Goal: Task Accomplishment & Management: Manage account settings

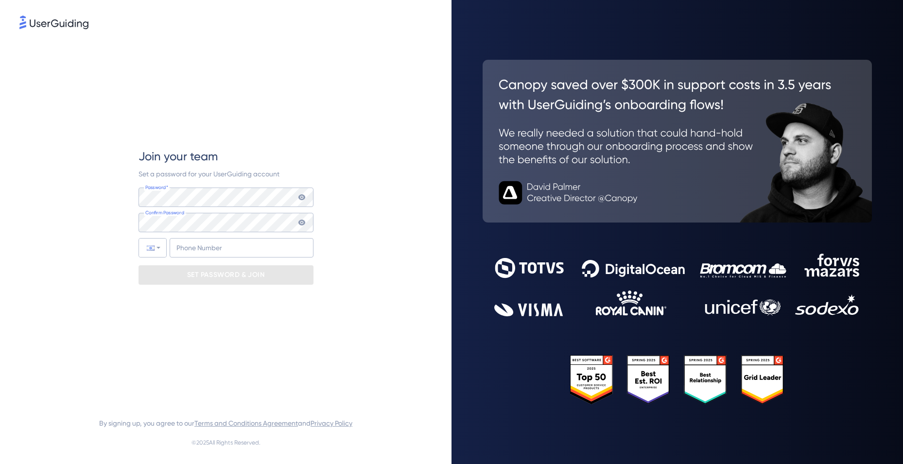
click at [301, 200] on icon at bounding box center [302, 197] width 8 height 8
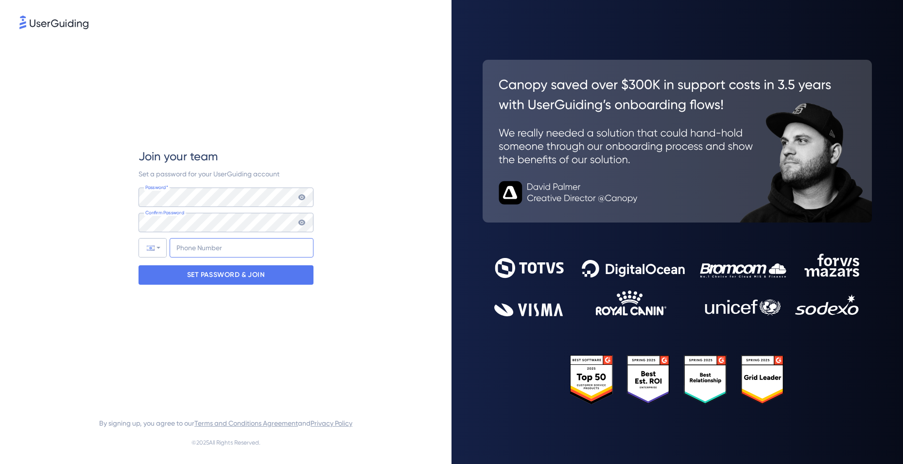
click at [183, 255] on input "+972" at bounding box center [242, 247] width 144 height 19
type input "+972 546 262 348"
click at [229, 274] on p "SET PASSWORD & JOIN" at bounding box center [226, 275] width 78 height 16
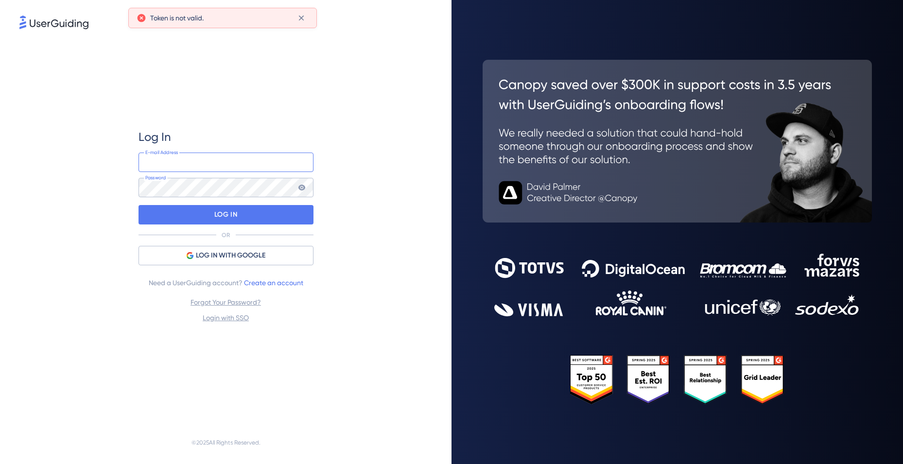
type input "[EMAIL_ADDRESS][DOMAIN_NAME]"
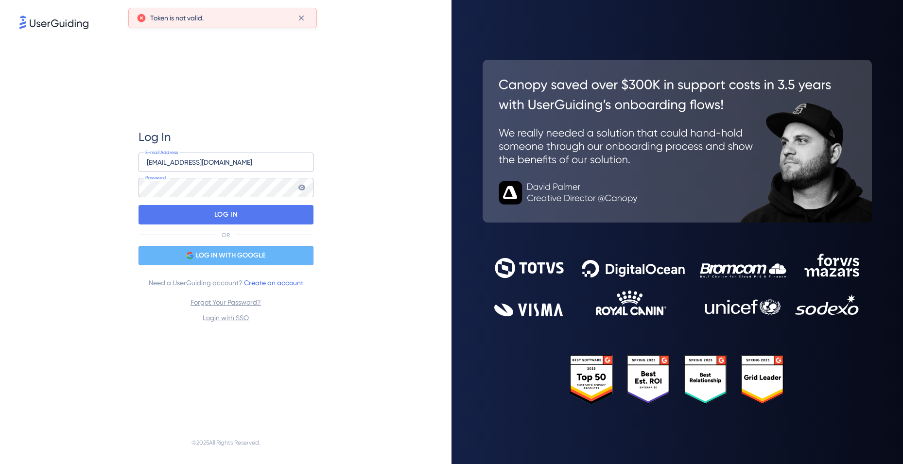
click at [232, 253] on span "LOG IN WITH GOOGLE" at bounding box center [231, 256] width 70 height 12
click at [216, 257] on span "LOG IN WITH GOOGLE" at bounding box center [231, 256] width 70 height 12
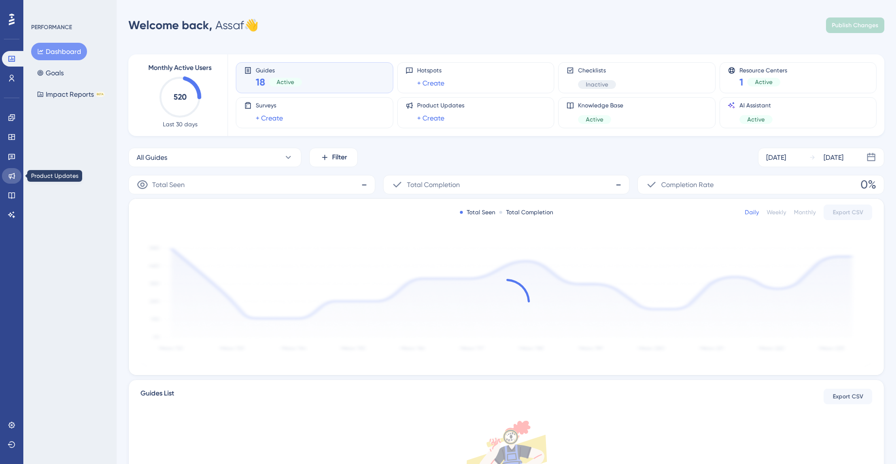
click at [17, 176] on link at bounding box center [11, 176] width 19 height 16
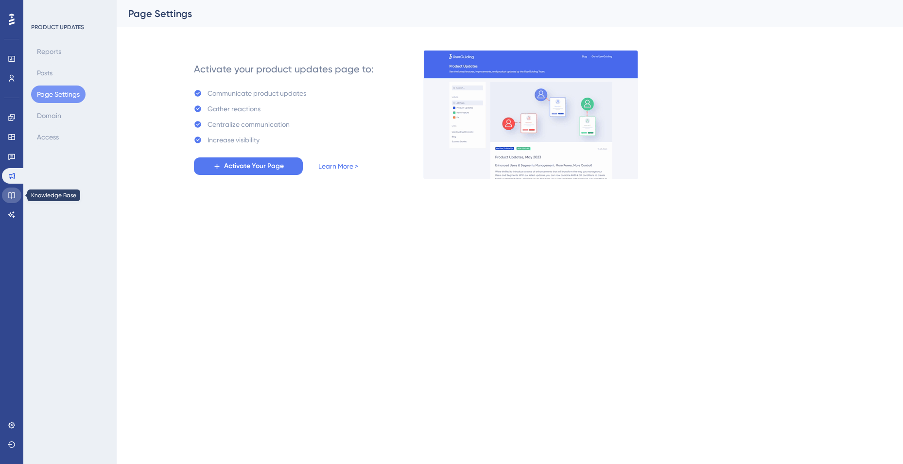
click at [14, 191] on link at bounding box center [11, 196] width 19 height 16
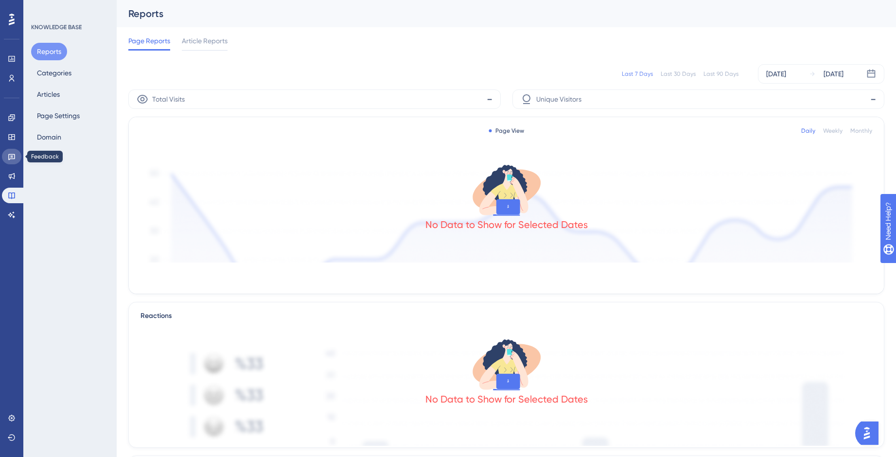
click at [8, 160] on link at bounding box center [11, 157] width 19 height 16
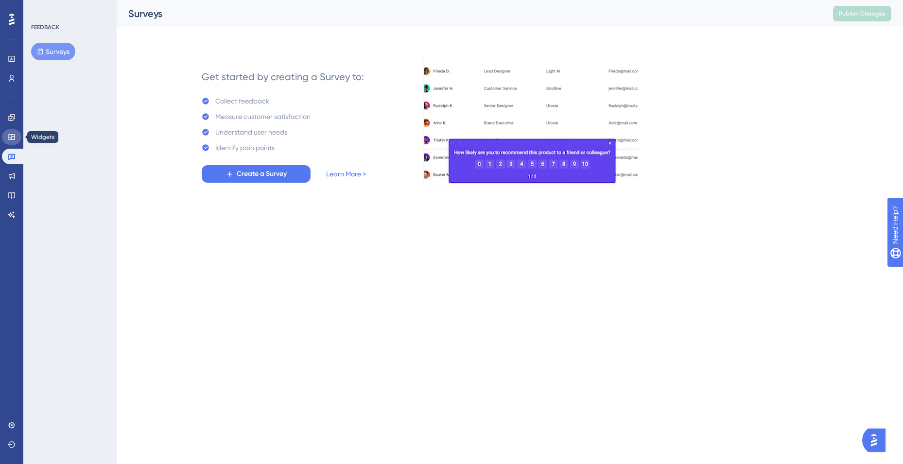
click at [6, 134] on link at bounding box center [11, 137] width 19 height 16
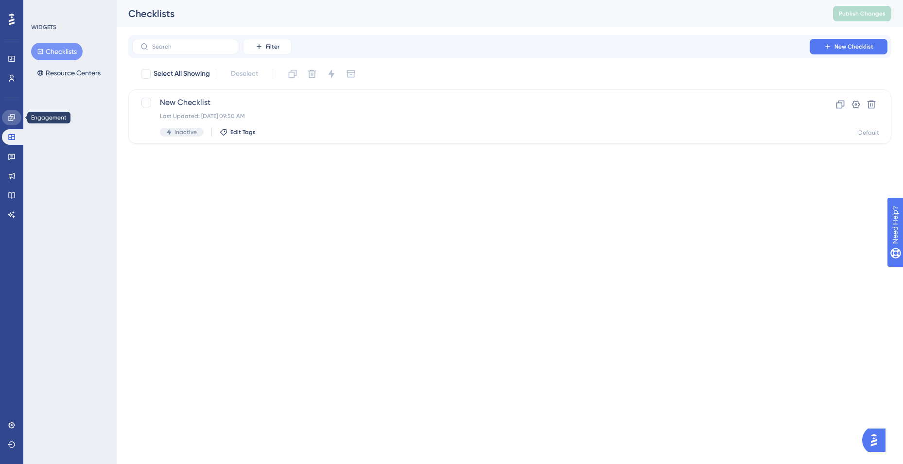
click at [10, 123] on link at bounding box center [11, 118] width 19 height 16
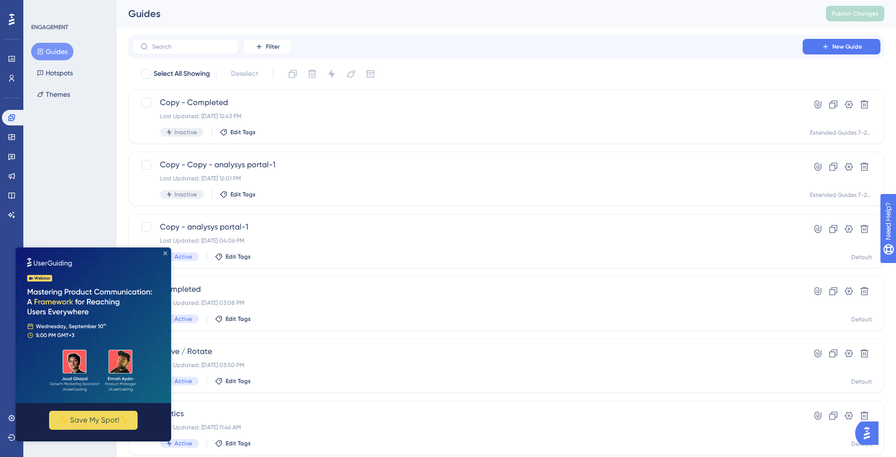
click at [165, 253] on icon "Close Preview" at bounding box center [165, 253] width 4 height 4
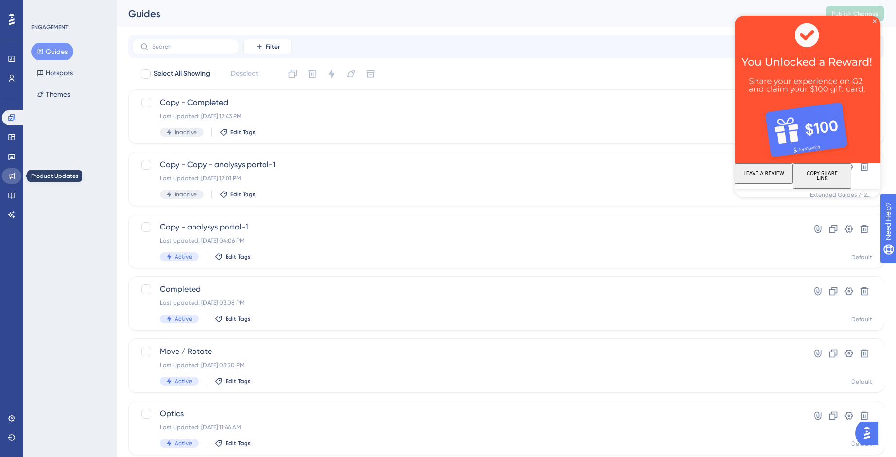
click at [9, 177] on icon at bounding box center [12, 176] width 6 height 6
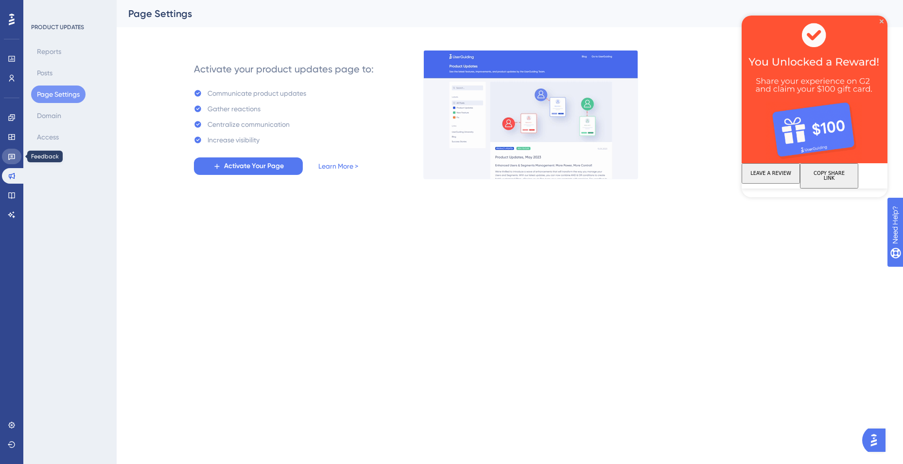
click at [9, 159] on icon at bounding box center [11, 157] width 7 height 6
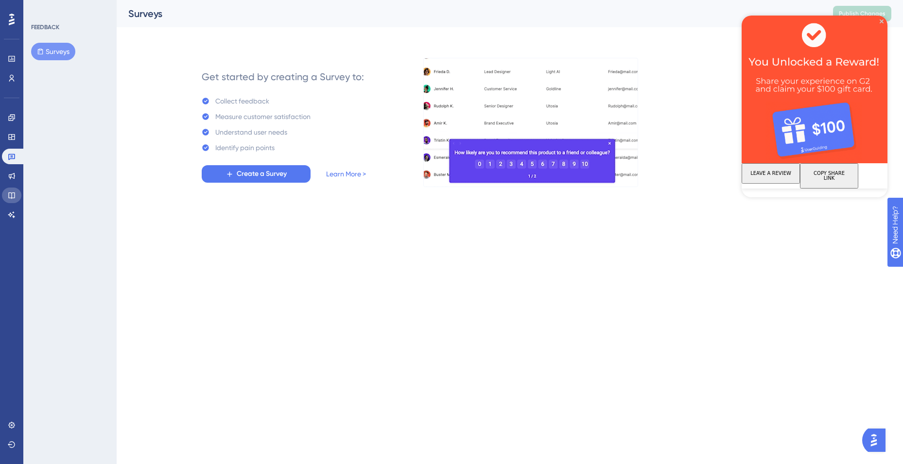
click at [14, 188] on link at bounding box center [11, 196] width 19 height 16
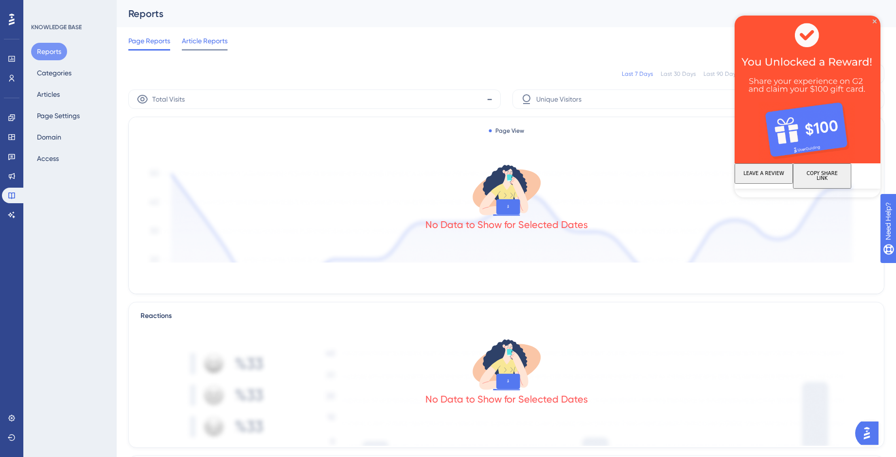
click at [202, 40] on span "Article Reports" at bounding box center [205, 41] width 46 height 12
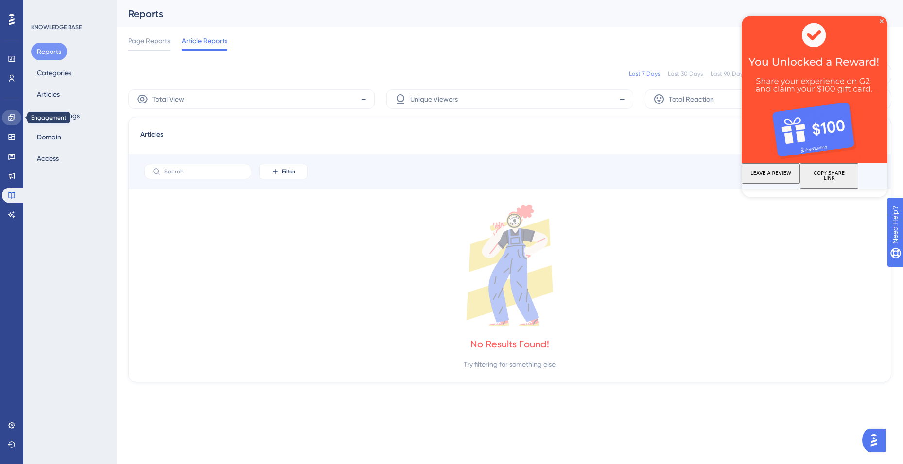
click at [13, 123] on link at bounding box center [11, 118] width 19 height 16
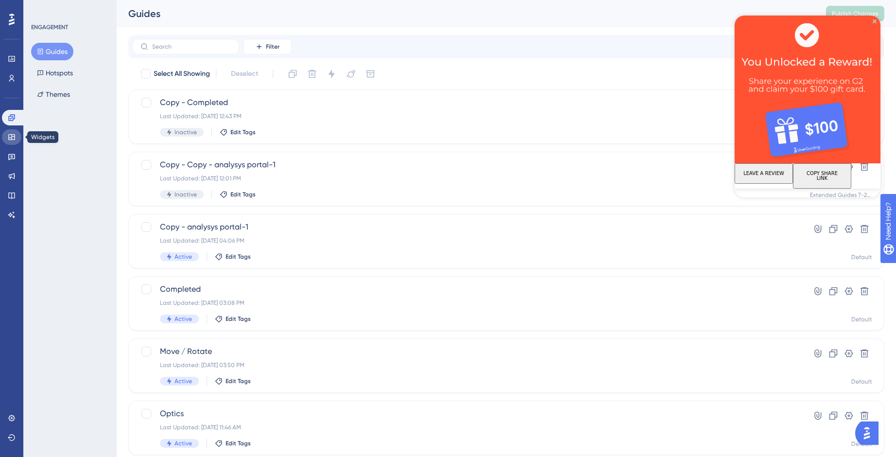
click at [17, 133] on link at bounding box center [11, 137] width 19 height 16
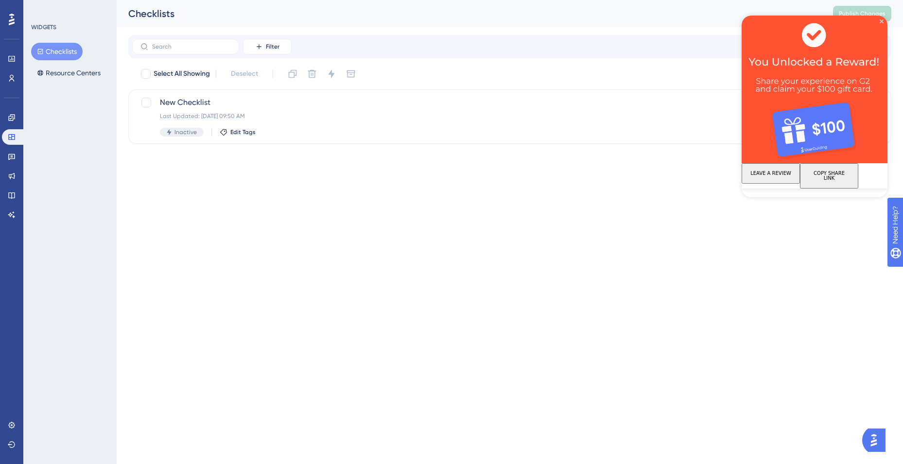
click at [18, 163] on div "Feedback" at bounding box center [11, 157] width 19 height 16
click at [16, 161] on link at bounding box center [11, 157] width 19 height 16
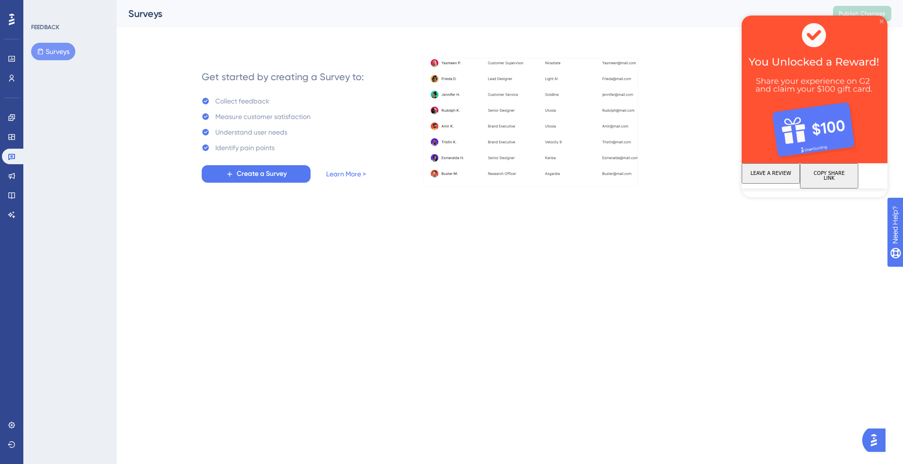
click at [881, 21] on icon "Close Preview" at bounding box center [882, 21] width 4 height 4
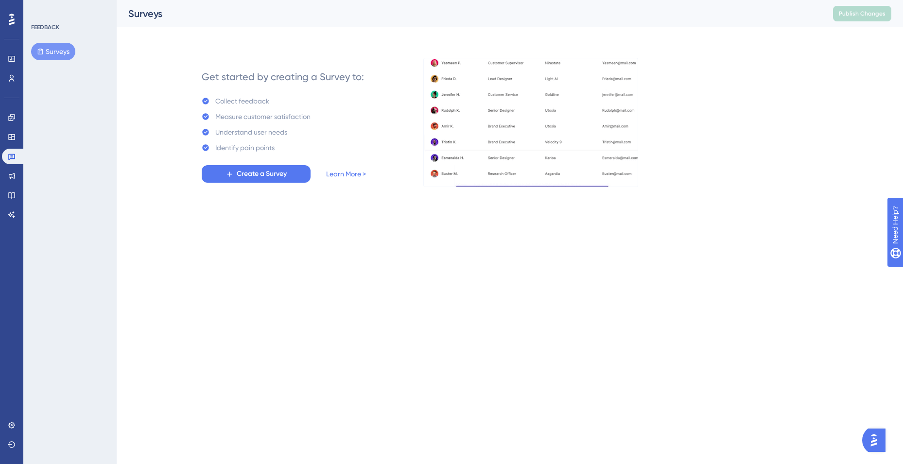
click at [7, 23] on div at bounding box center [12, 20] width 16 height 16
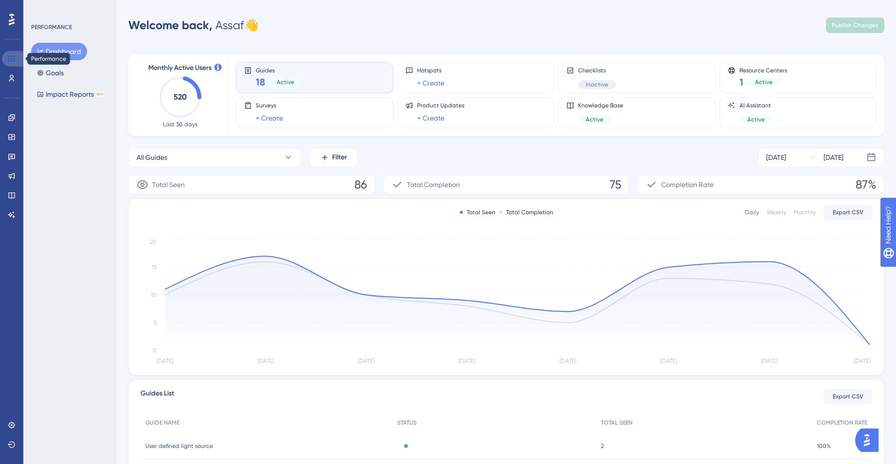
click at [12, 56] on icon at bounding box center [11, 59] width 6 height 6
click at [60, 70] on button "Goals" at bounding box center [50, 72] width 38 height 17
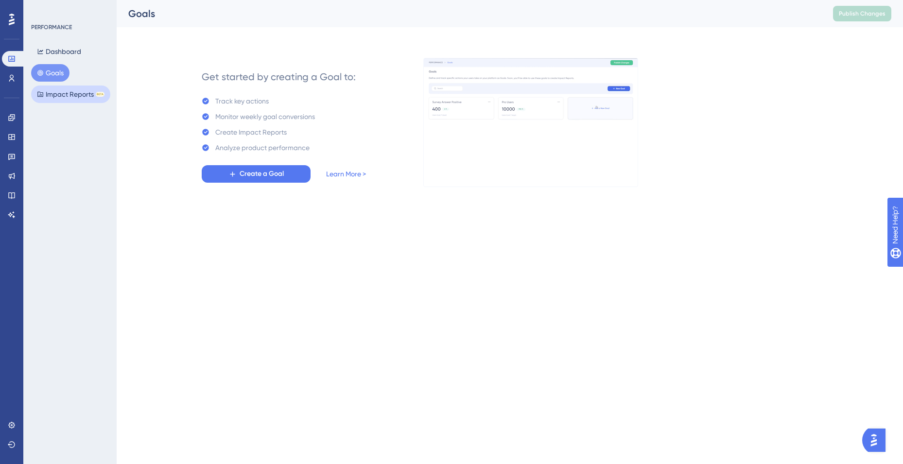
click at [71, 92] on button "Impact Reports BETA" at bounding box center [70, 94] width 79 height 17
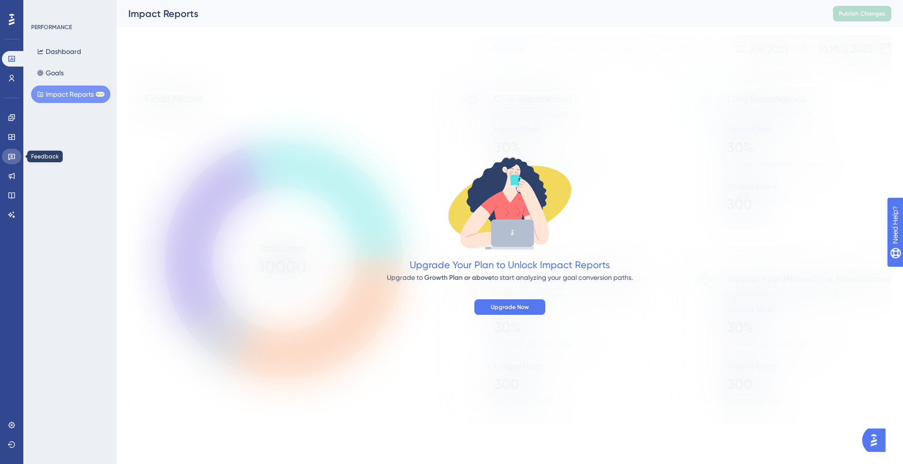
click at [11, 159] on icon at bounding box center [12, 157] width 8 height 8
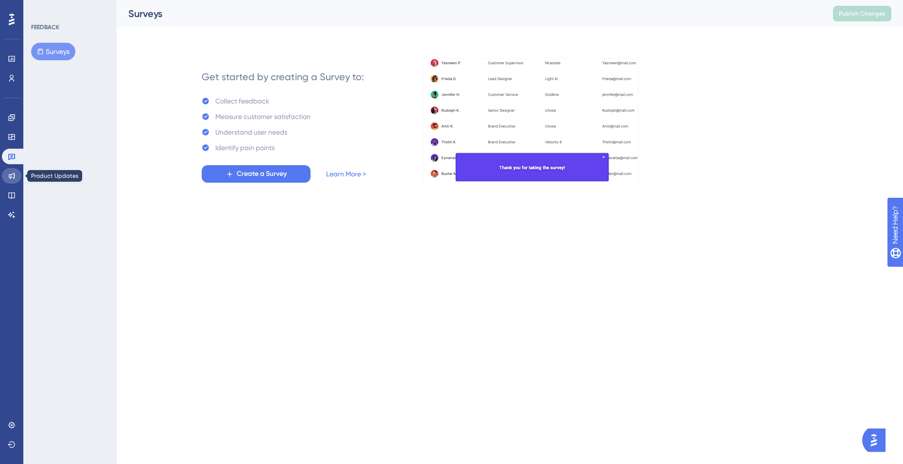
click at [19, 178] on link at bounding box center [11, 176] width 19 height 16
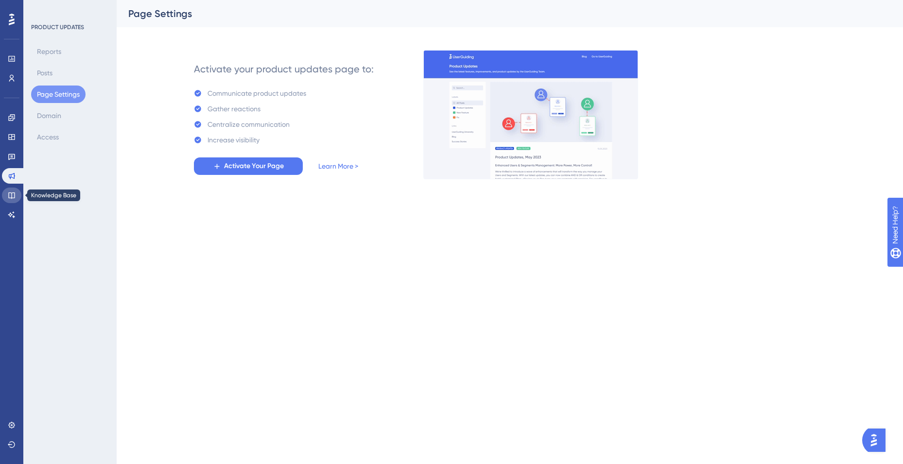
click at [15, 195] on icon at bounding box center [12, 196] width 8 height 8
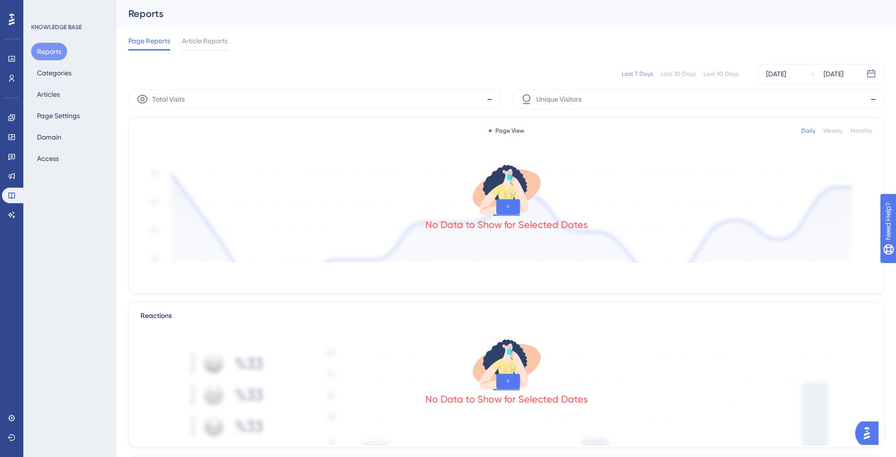
click at [204, 34] on div "Page Reports Article Reports" at bounding box center [506, 42] width 756 height 31
click at [206, 39] on span "Article Reports" at bounding box center [205, 41] width 46 height 12
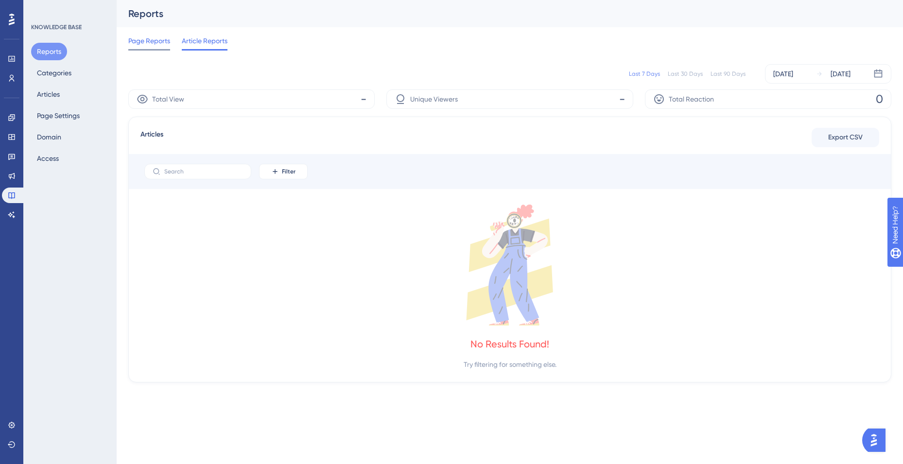
click at [155, 38] on span "Page Reports" at bounding box center [149, 41] width 42 height 12
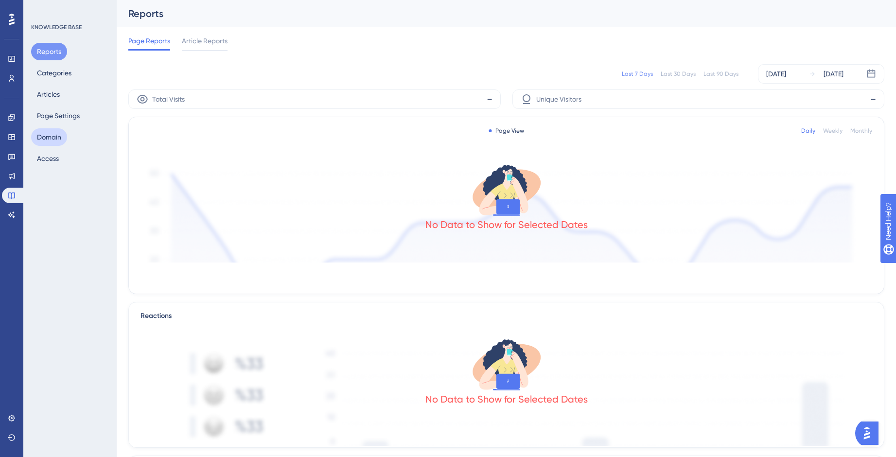
click at [60, 145] on div "Reports Categories Articles Page Settings Domain Access" at bounding box center [70, 105] width 79 height 124
click at [60, 145] on button "Domain" at bounding box center [49, 136] width 36 height 17
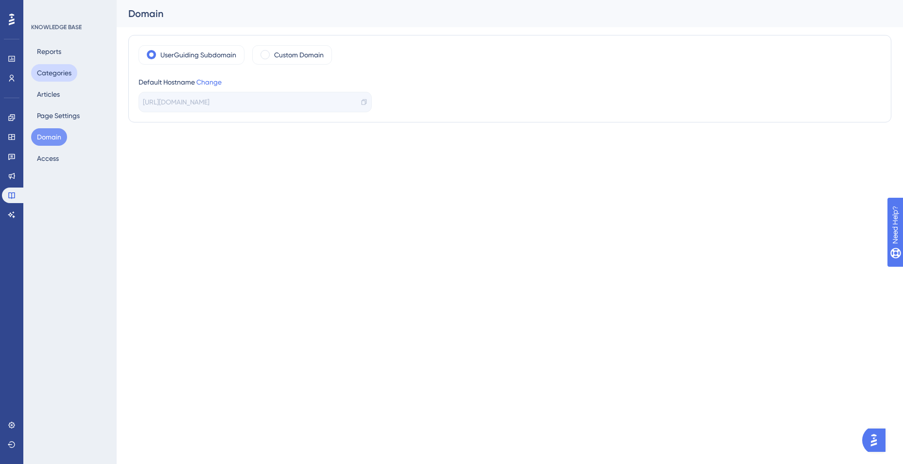
click at [60, 72] on button "Categories" at bounding box center [54, 72] width 46 height 17
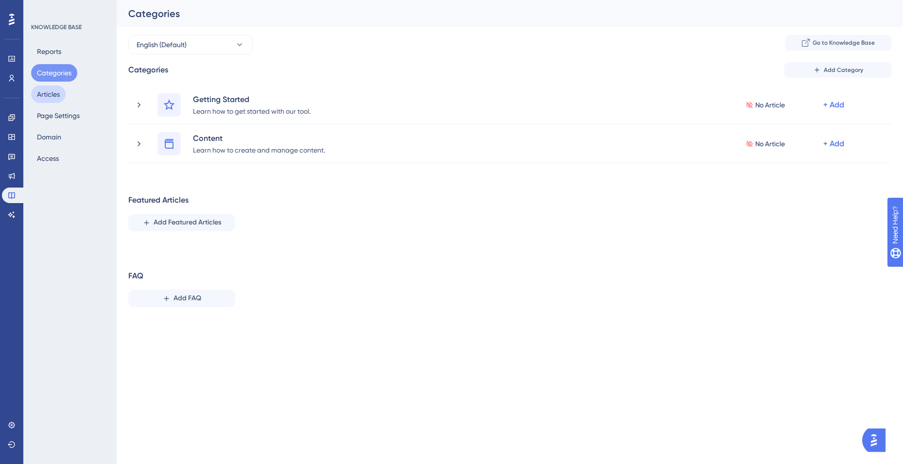
click at [51, 97] on button "Articles" at bounding box center [48, 94] width 35 height 17
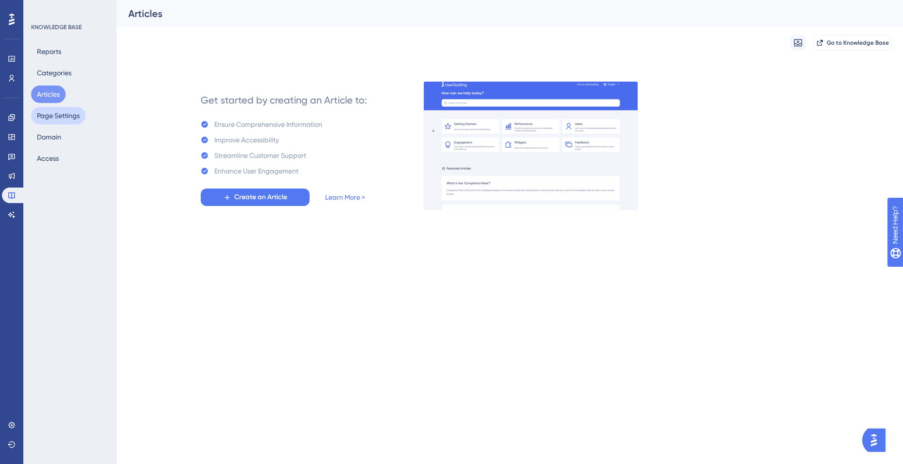
click at [53, 109] on button "Page Settings" at bounding box center [58, 115] width 54 height 17
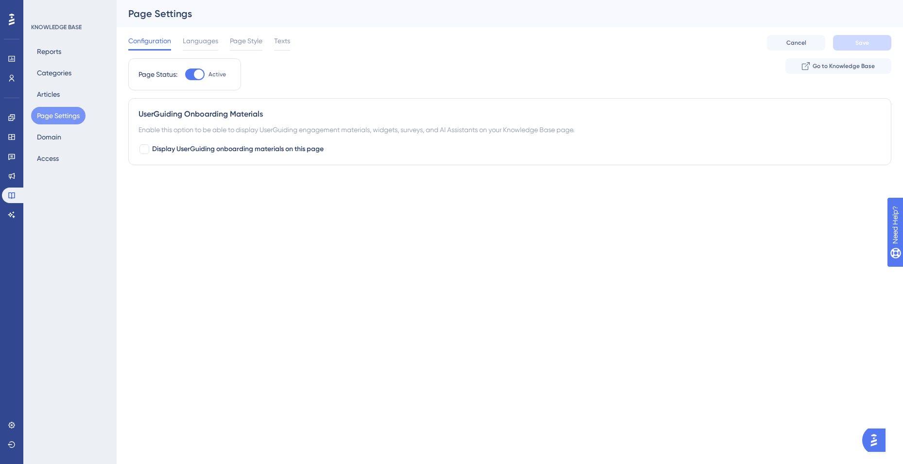
click at [140, 43] on span "Configuration" at bounding box center [149, 41] width 43 height 12
click at [155, 149] on span "Display UserGuiding onboarding materials on this page" at bounding box center [238, 149] width 172 height 12
click at [146, 155] on div at bounding box center [145, 149] width 12 height 12
checkbox input "false"
click at [849, 41] on button "Save" at bounding box center [862, 43] width 58 height 16
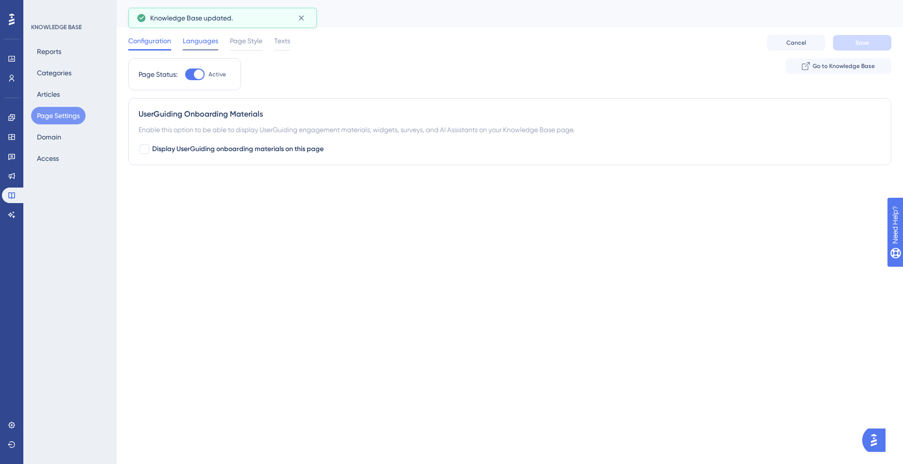
click at [201, 44] on span "Languages" at bounding box center [200, 41] width 35 height 12
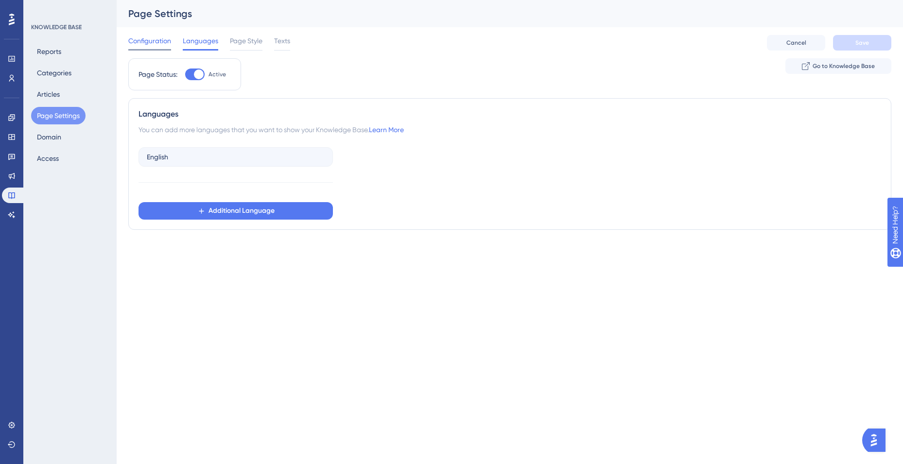
click at [160, 50] on div at bounding box center [149, 49] width 43 height 1
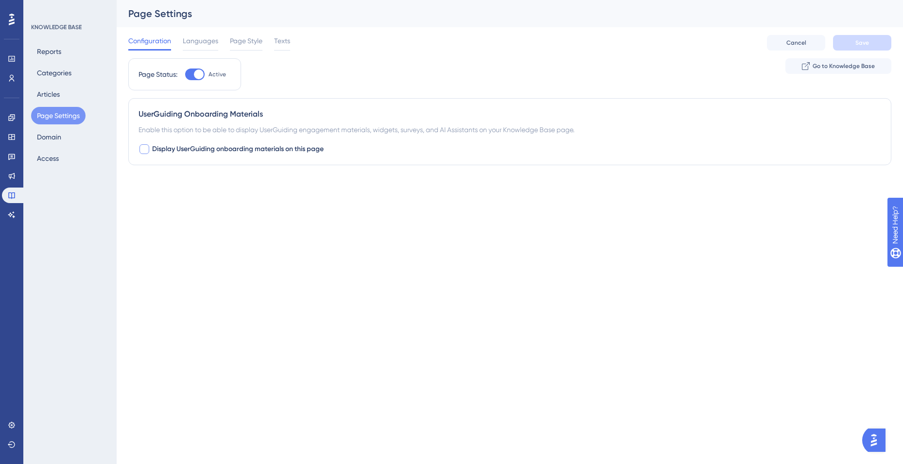
click at [142, 153] on div at bounding box center [145, 149] width 10 height 10
checkbox input "true"
click at [875, 38] on button "Save" at bounding box center [862, 43] width 58 height 16
click at [284, 43] on span "Texts" at bounding box center [282, 41] width 16 height 12
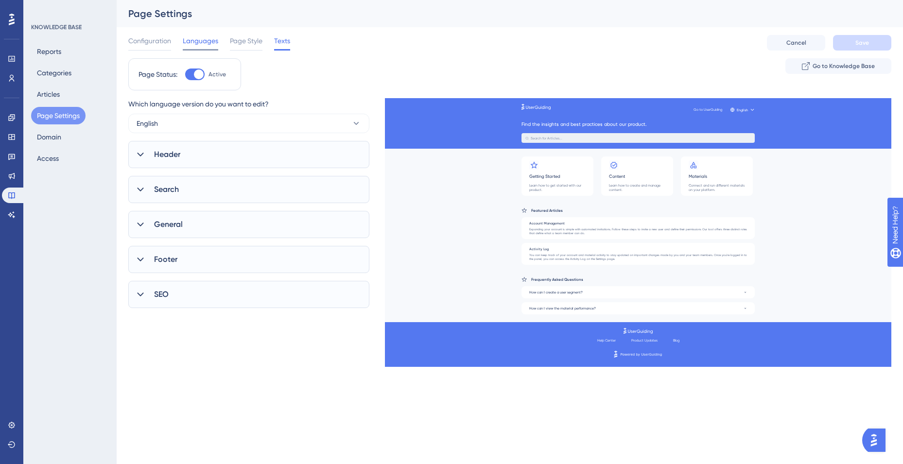
click at [200, 48] on div "Languages" at bounding box center [200, 43] width 35 height 16
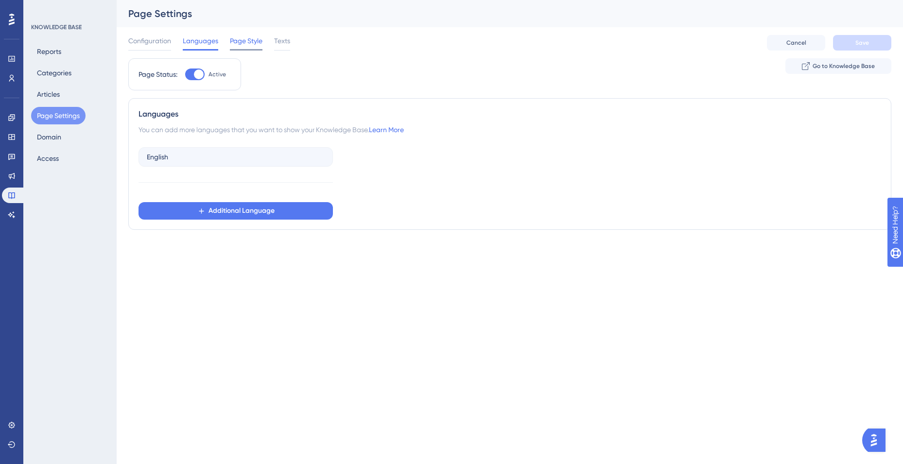
click at [238, 40] on span "Page Style" at bounding box center [246, 41] width 33 height 12
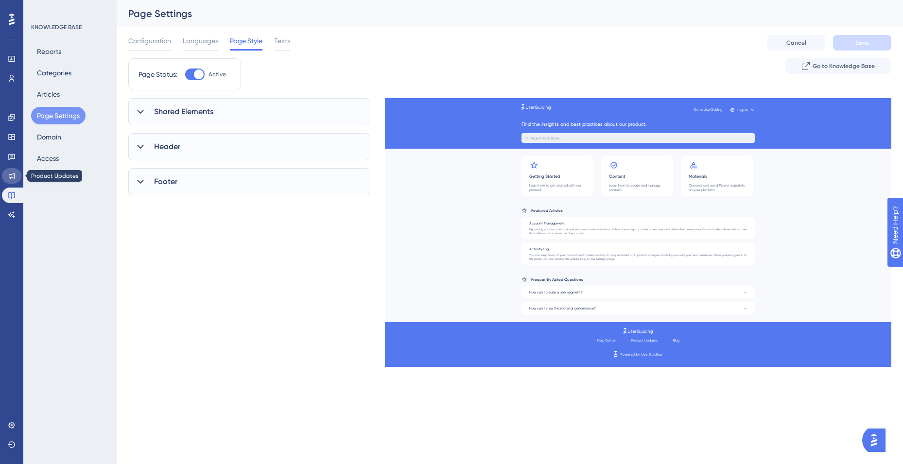
click at [8, 173] on icon at bounding box center [12, 176] width 8 height 8
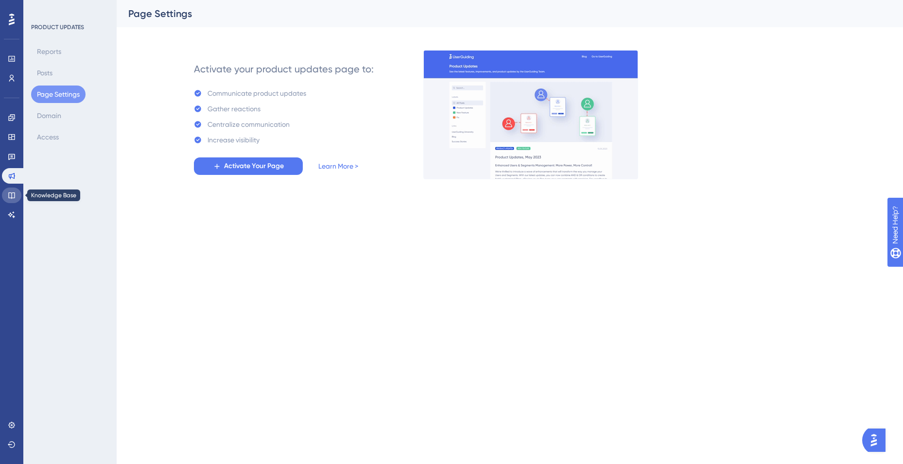
click at [11, 190] on link at bounding box center [11, 196] width 19 height 16
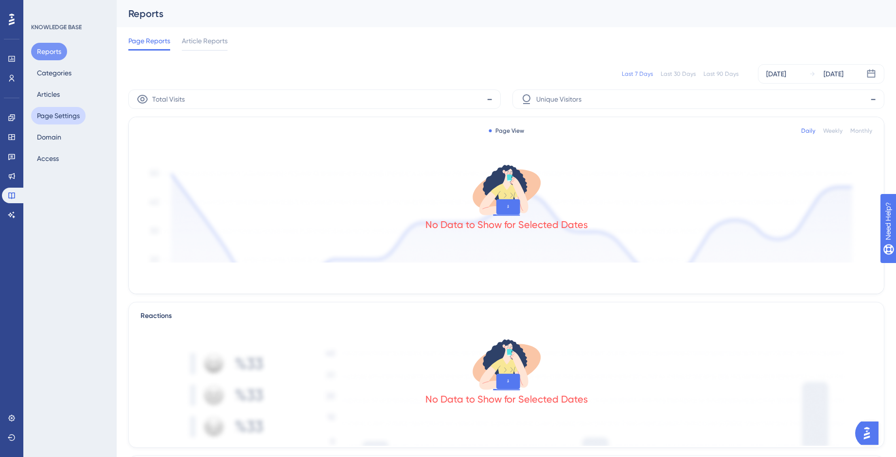
click at [63, 117] on button "Page Settings" at bounding box center [58, 115] width 54 height 17
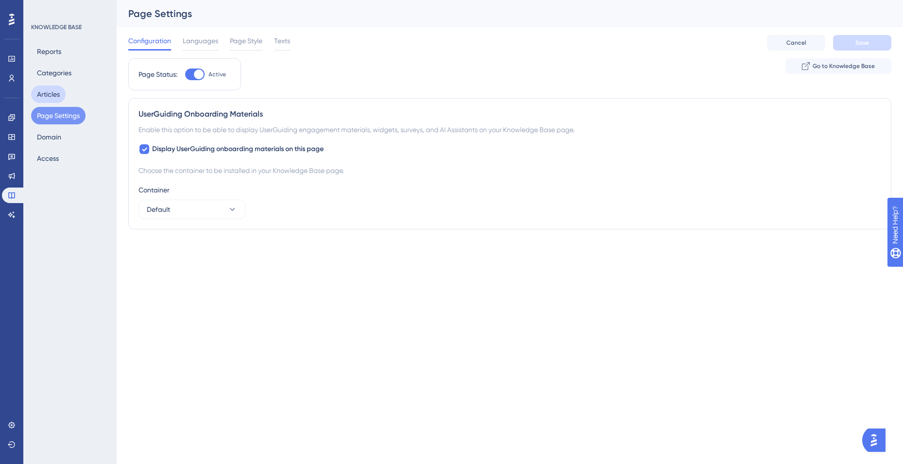
click at [62, 100] on button "Articles" at bounding box center [48, 94] width 35 height 17
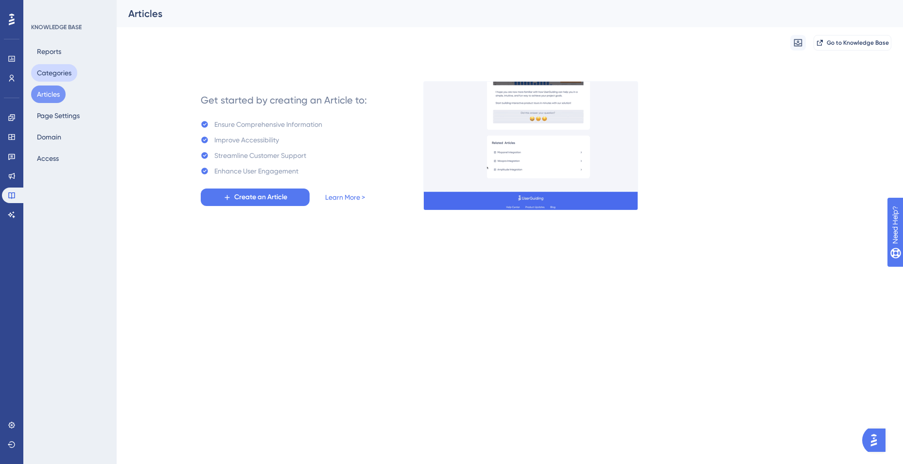
click at [71, 77] on button "Categories" at bounding box center [54, 72] width 46 height 17
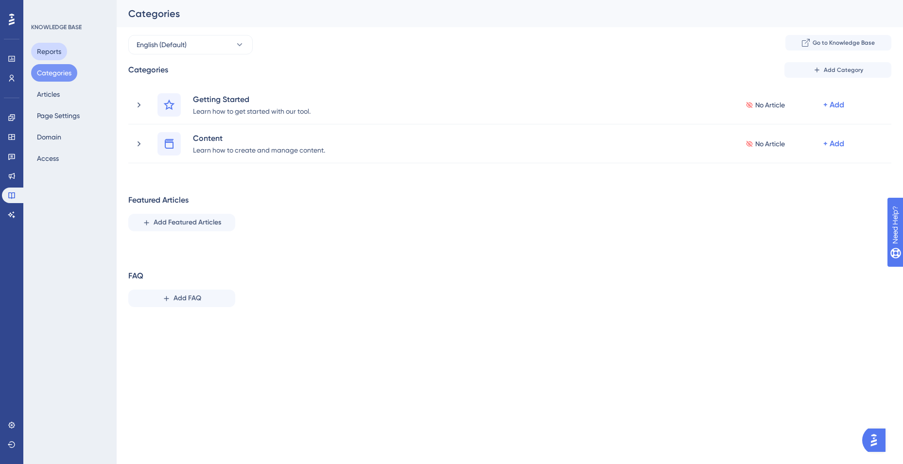
click at [58, 52] on button "Reports" at bounding box center [49, 51] width 36 height 17
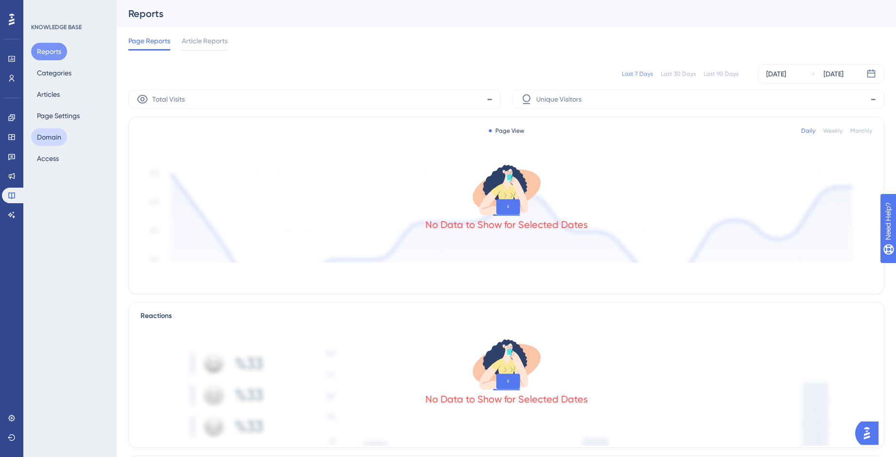
click at [63, 136] on button "Domain" at bounding box center [49, 136] width 36 height 17
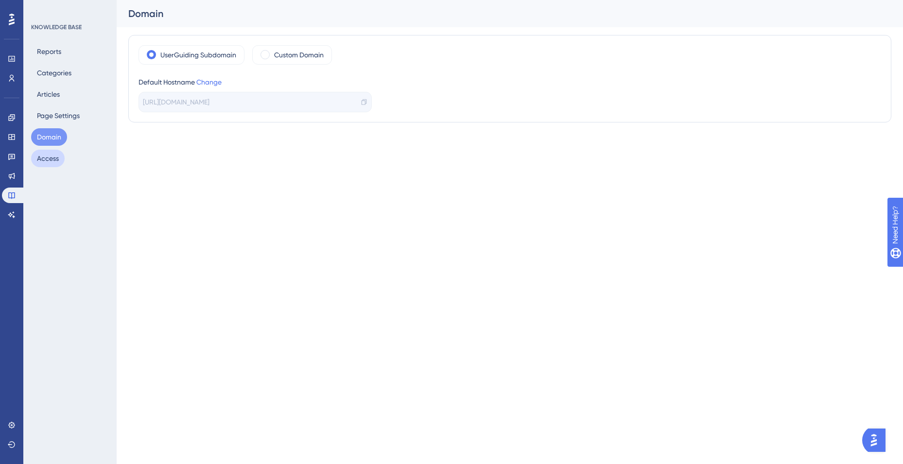
click at [45, 158] on button "Access" at bounding box center [48, 158] width 34 height 17
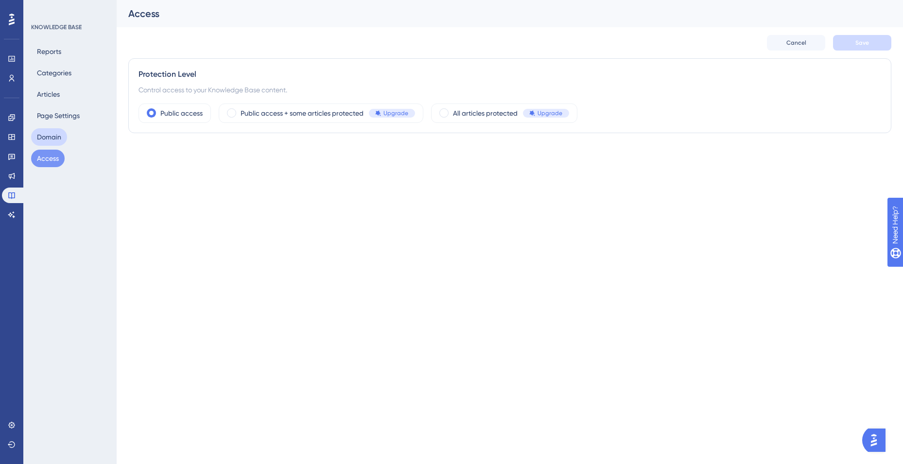
click at [57, 136] on button "Domain" at bounding box center [49, 136] width 36 height 17
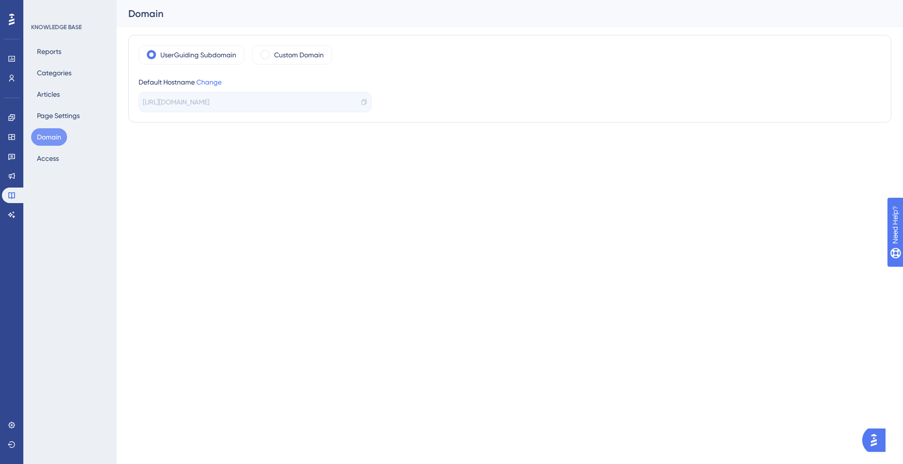
click at [67, 31] on div "KNOWLEDGE BASE Reports Categories Articles Page Settings Domain Access" at bounding box center [70, 95] width 79 height 144
click at [68, 29] on div "KNOWLEDGE BASE" at bounding box center [56, 27] width 51 height 8
click at [36, 55] on button "Reports" at bounding box center [49, 51] width 36 height 17
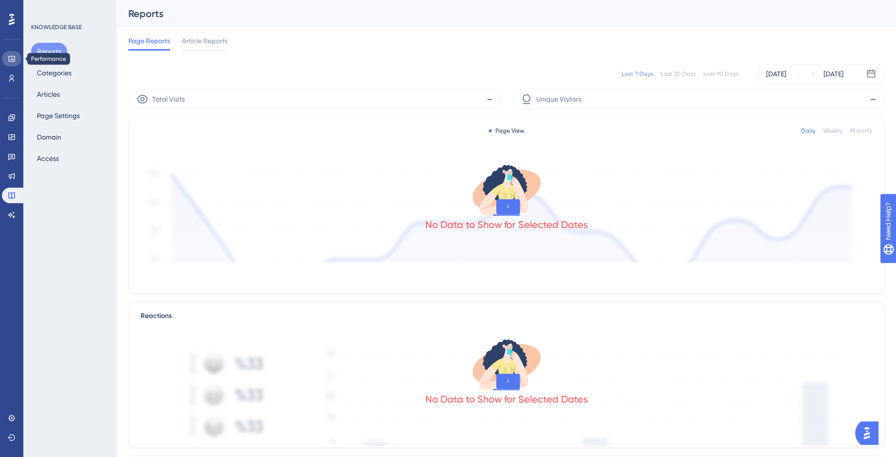
click at [7, 62] on link at bounding box center [11, 59] width 19 height 16
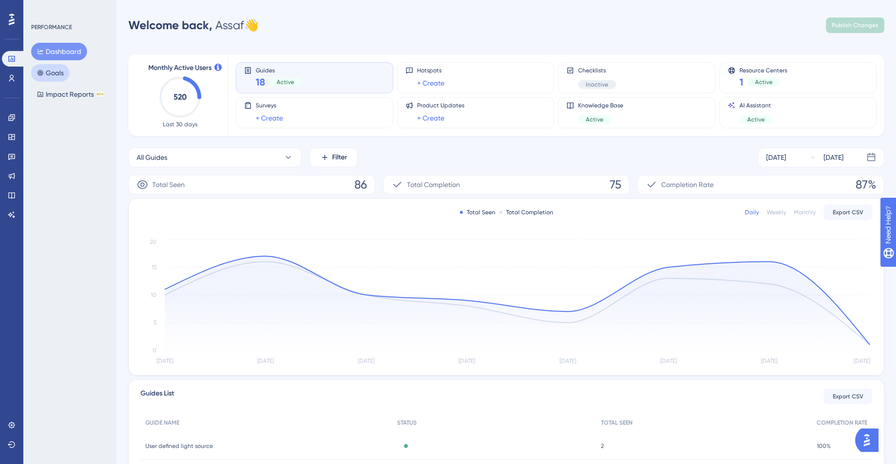
click at [58, 76] on button "Goals" at bounding box center [50, 72] width 38 height 17
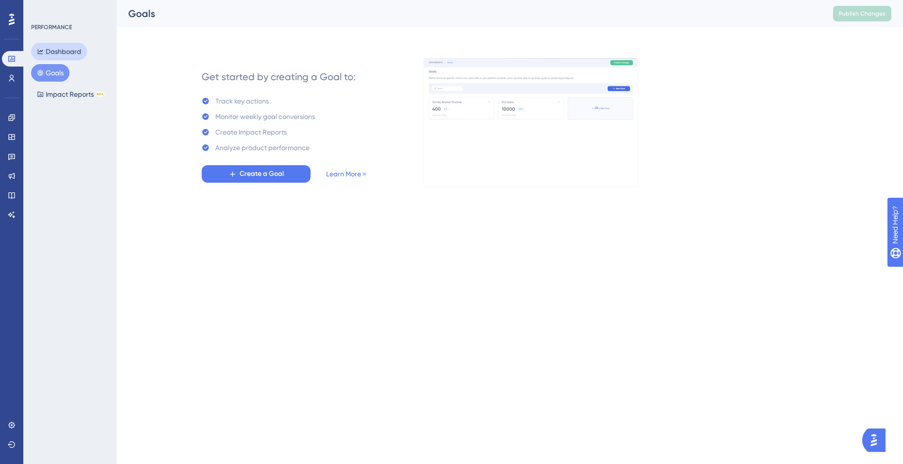
click at [52, 57] on button "Dashboard" at bounding box center [59, 51] width 56 height 17
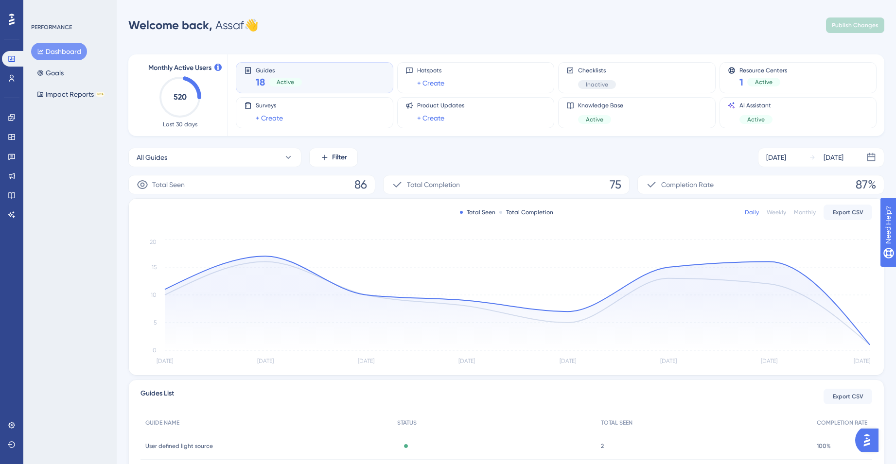
click at [186, 85] on icon "520" at bounding box center [179, 97] width 43 height 43
click at [214, 70] on icon at bounding box center [217, 67] width 7 height 7
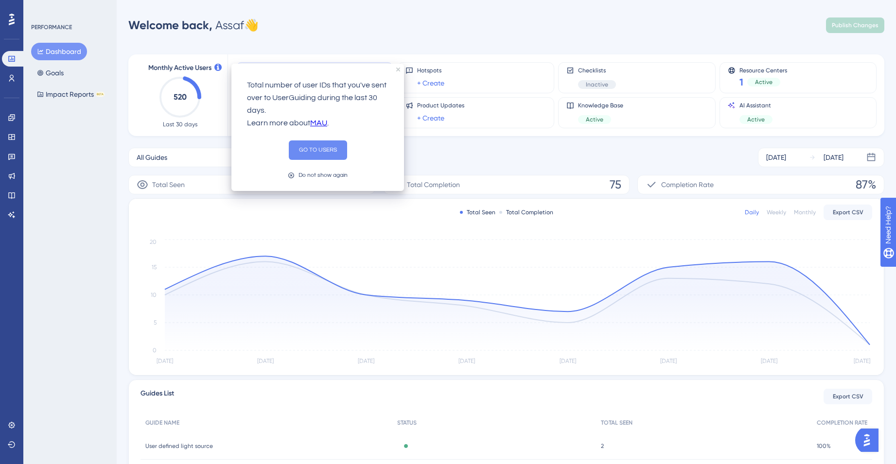
click at [314, 141] on button "GO TO USERS" at bounding box center [318, 149] width 58 height 19
click at [313, 143] on button "GO TO USERS" at bounding box center [318, 149] width 58 height 19
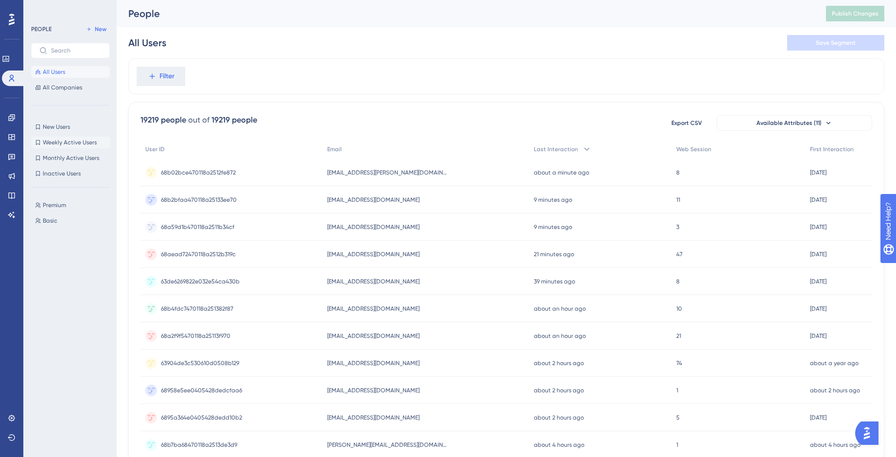
click at [84, 140] on span "Weekly Active Users" at bounding box center [70, 143] width 54 height 8
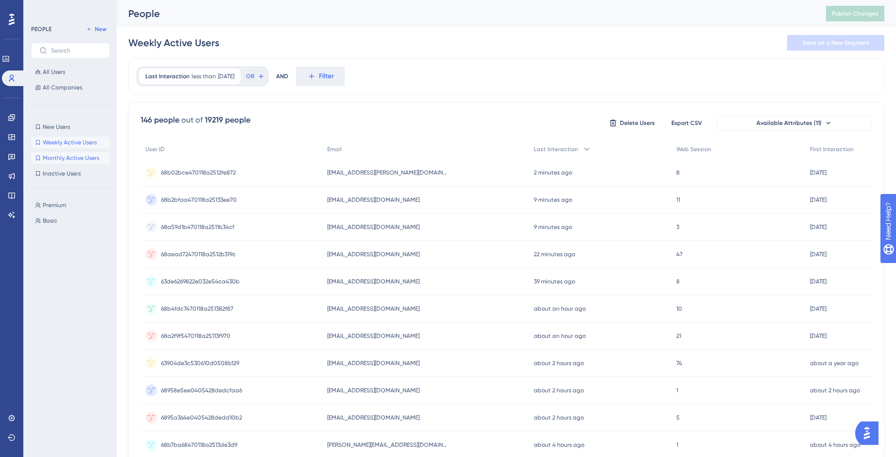
click at [91, 158] on span "Monthly Active Users" at bounding box center [71, 158] width 56 height 8
click at [65, 199] on button "Premium Premium" at bounding box center [73, 205] width 85 height 12
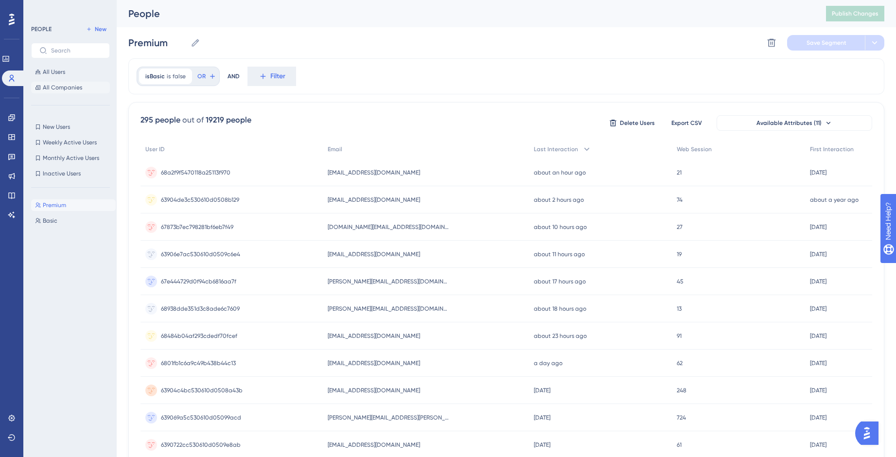
click at [76, 89] on span "All Companies" at bounding box center [62, 88] width 39 height 8
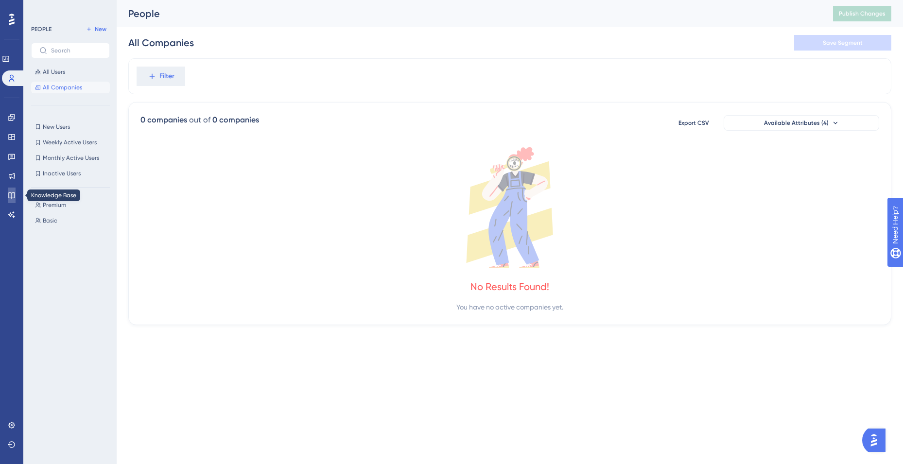
click at [10, 196] on icon at bounding box center [12, 196] width 8 height 8
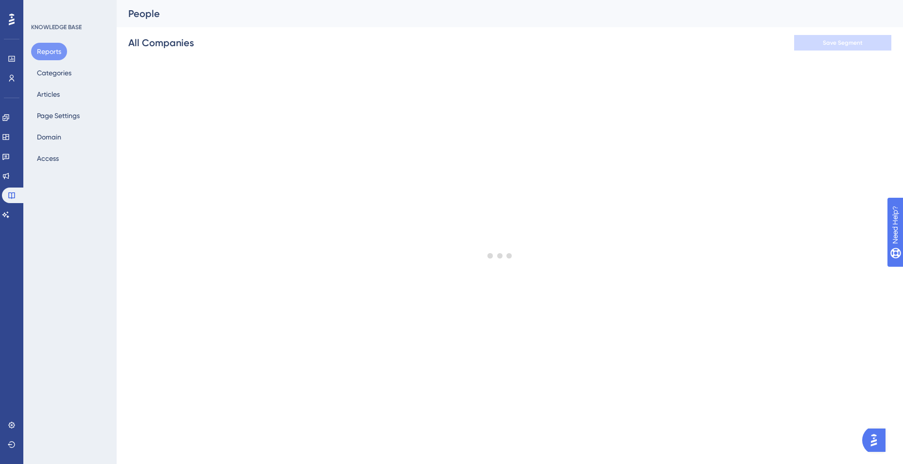
click at [12, 223] on div "Performance Users Engagement Widgets Feedback Product Updates Knowledge Base AI…" at bounding box center [11, 232] width 23 height 464
click at [10, 219] on link at bounding box center [6, 215] width 8 height 16
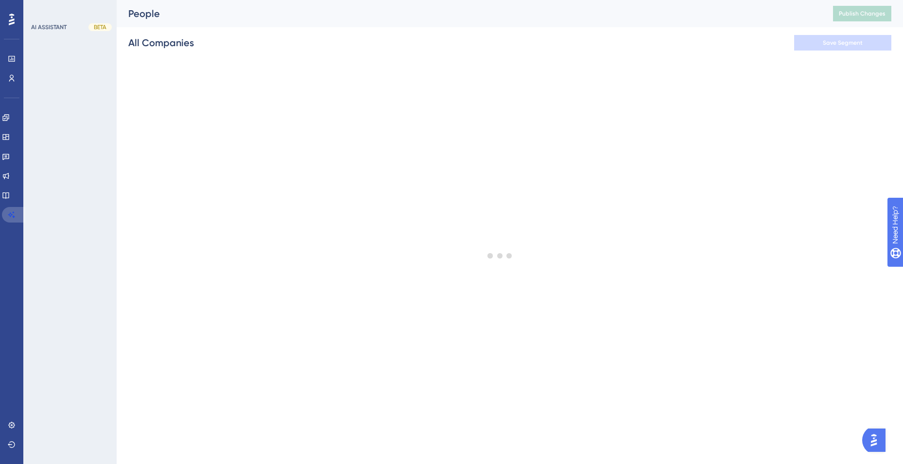
click at [13, 209] on link at bounding box center [13, 215] width 23 height 16
click at [13, 205] on div "Engagement Widgets Feedback Product Updates Knowledge Base AI Assistant" at bounding box center [11, 166] width 19 height 113
click at [10, 201] on link at bounding box center [6, 196] width 8 height 16
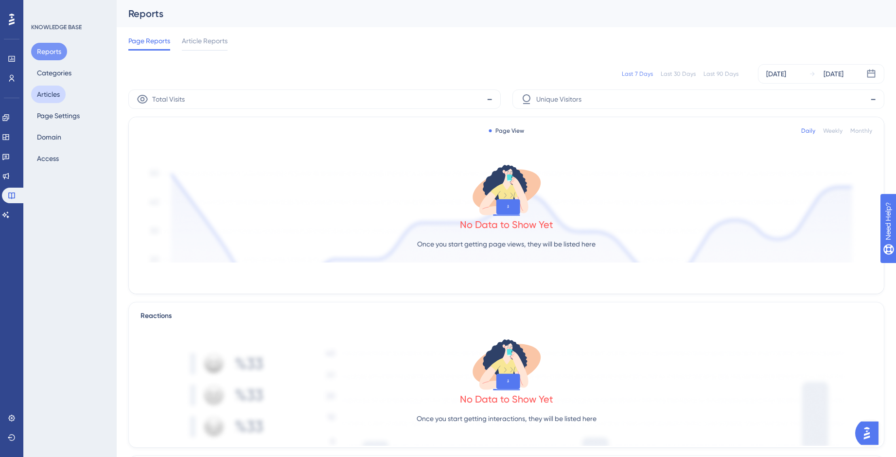
click at [61, 94] on button "Articles" at bounding box center [48, 94] width 35 height 17
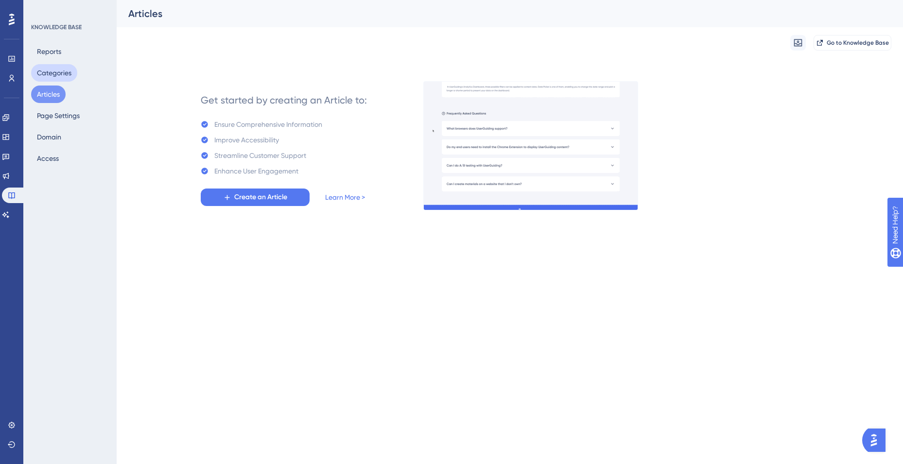
click at [62, 77] on button "Categories" at bounding box center [54, 72] width 46 height 17
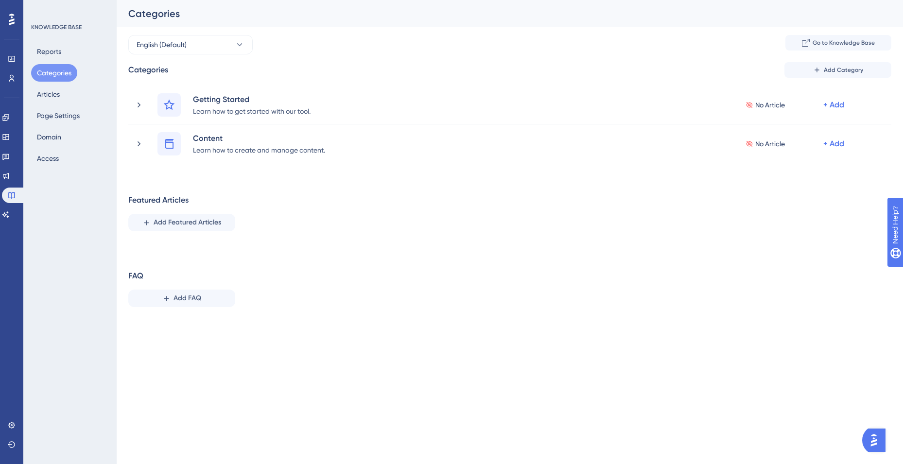
click at [19, 24] on div at bounding box center [12, 20] width 16 height 16
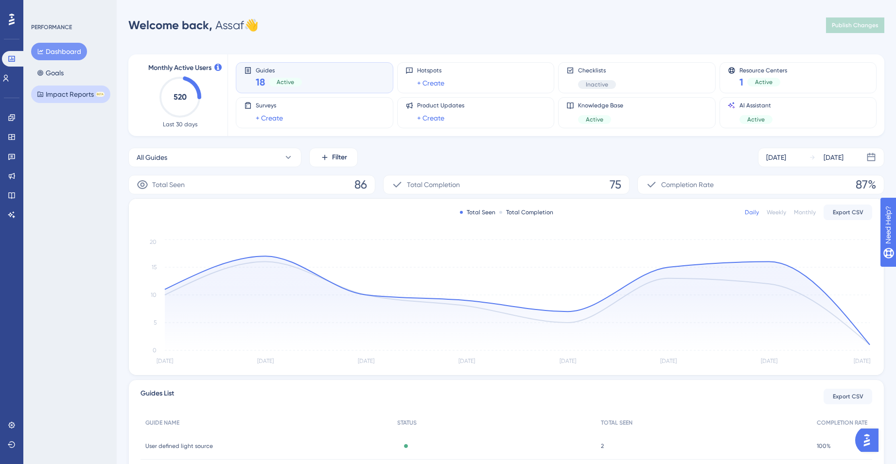
click at [83, 92] on button "Impact Reports BETA" at bounding box center [70, 94] width 79 height 17
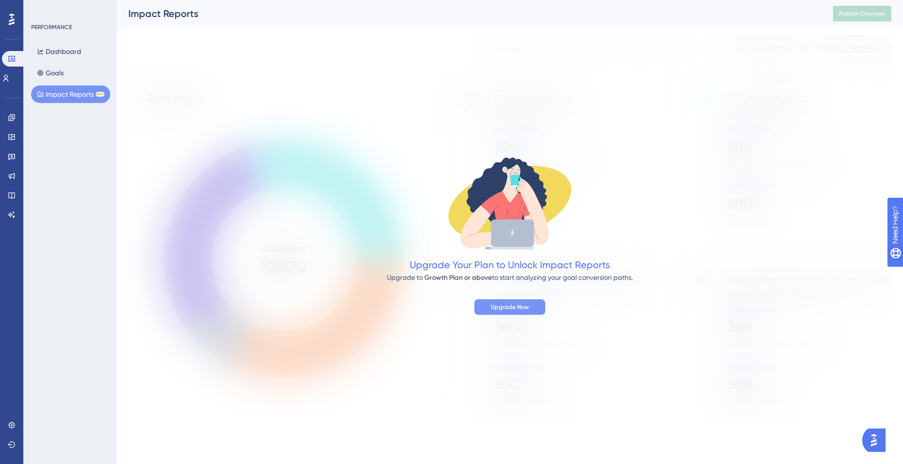
click at [501, 305] on span "Upgrade Now" at bounding box center [510, 307] width 38 height 8
click at [10, 75] on link at bounding box center [6, 78] width 8 height 16
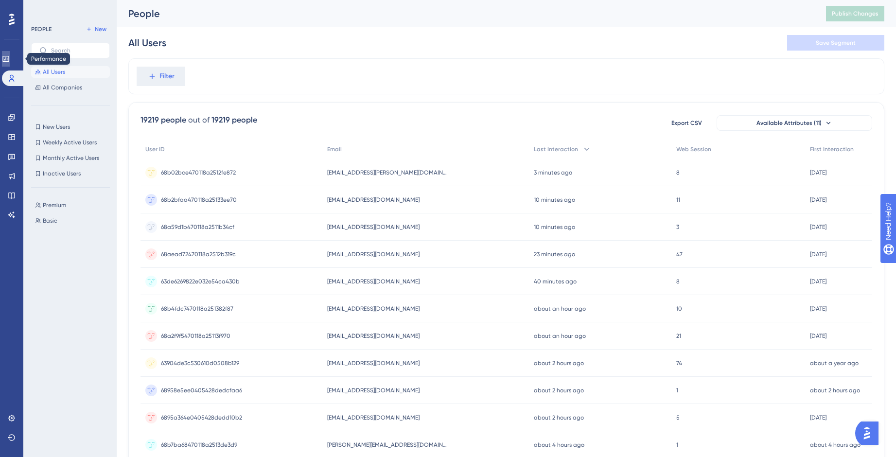
click at [10, 60] on link at bounding box center [6, 59] width 8 height 16
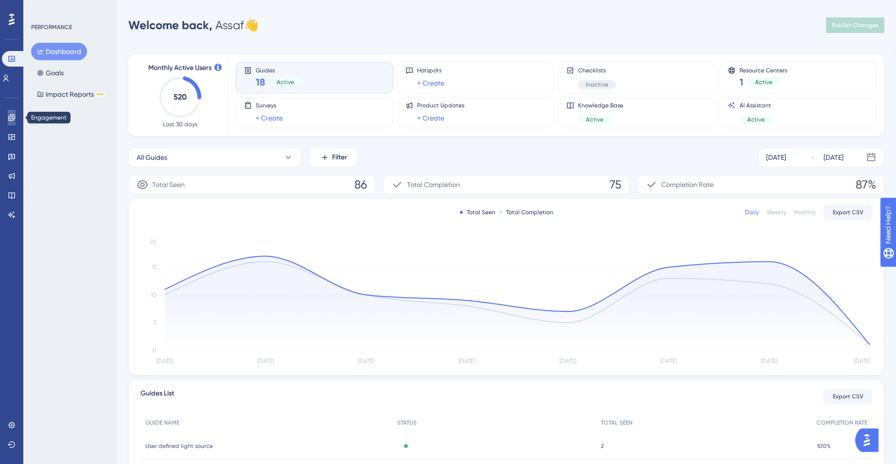
click at [15, 114] on icon at bounding box center [11, 117] width 6 height 6
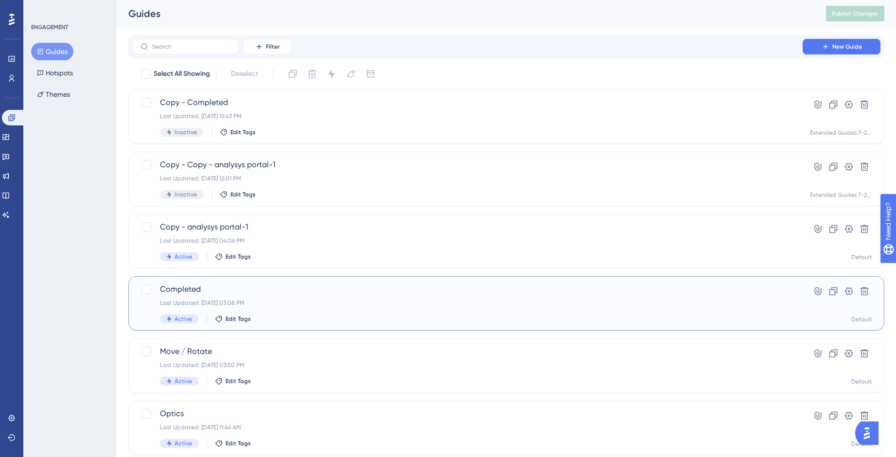
click at [453, 288] on span "Completed" at bounding box center [467, 289] width 615 height 12
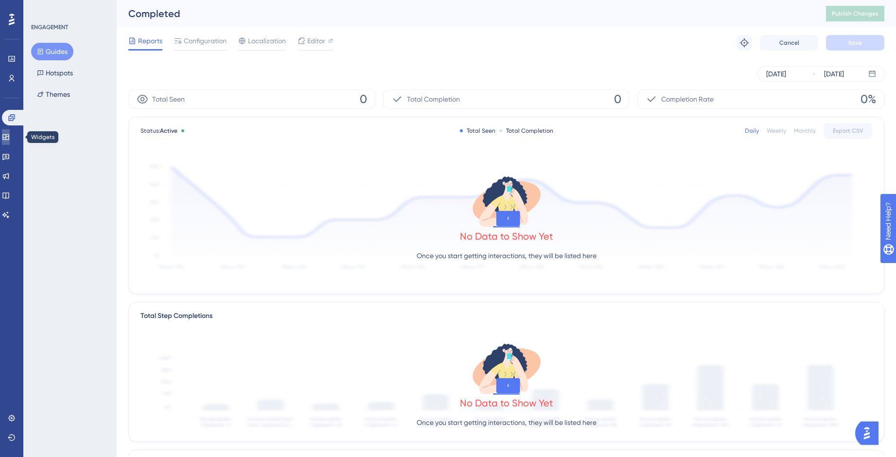
click at [10, 143] on link at bounding box center [6, 137] width 8 height 16
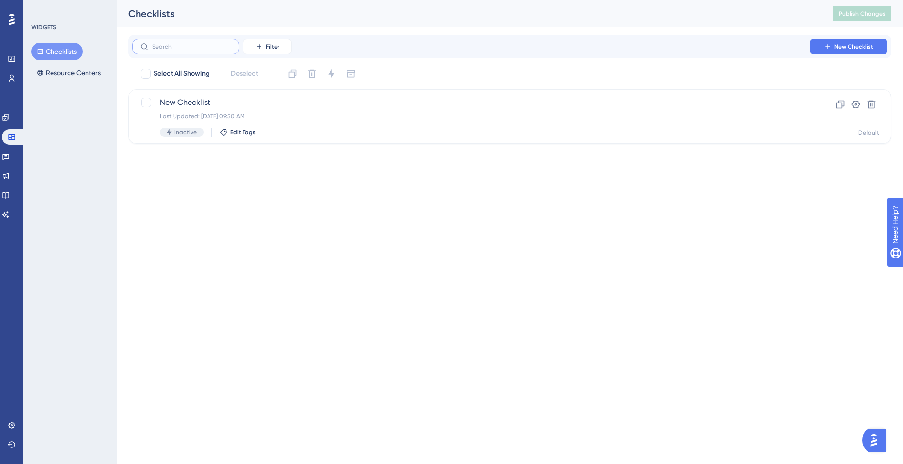
click at [176, 43] on input "text" at bounding box center [191, 46] width 79 height 7
click at [81, 75] on button "Resource Centers" at bounding box center [68, 72] width 75 height 17
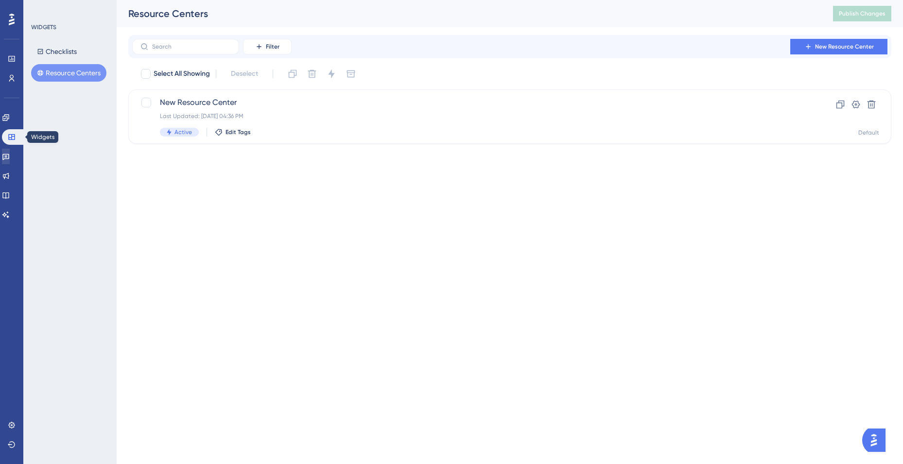
click at [14, 147] on div "Engagement Widgets Feedback Product Updates Knowledge Base AI Assistant" at bounding box center [11, 166] width 19 height 113
click at [10, 151] on link at bounding box center [6, 157] width 8 height 16
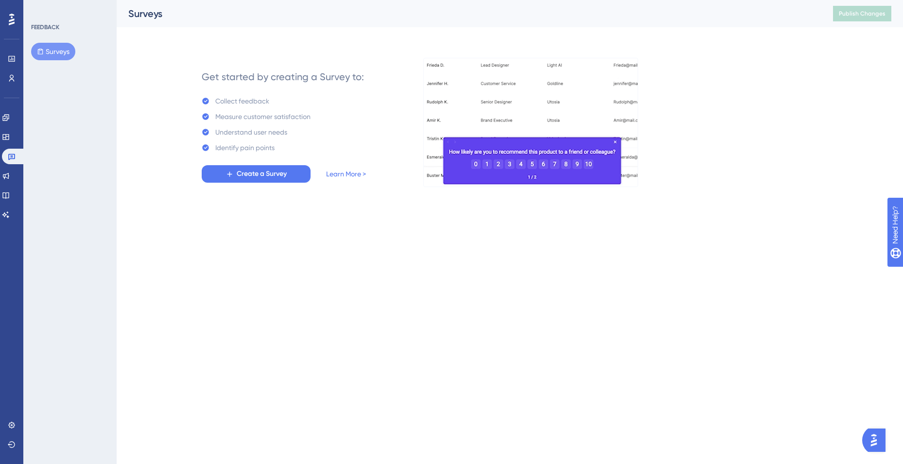
click at [54, 49] on button "Surveys" at bounding box center [53, 51] width 44 height 17
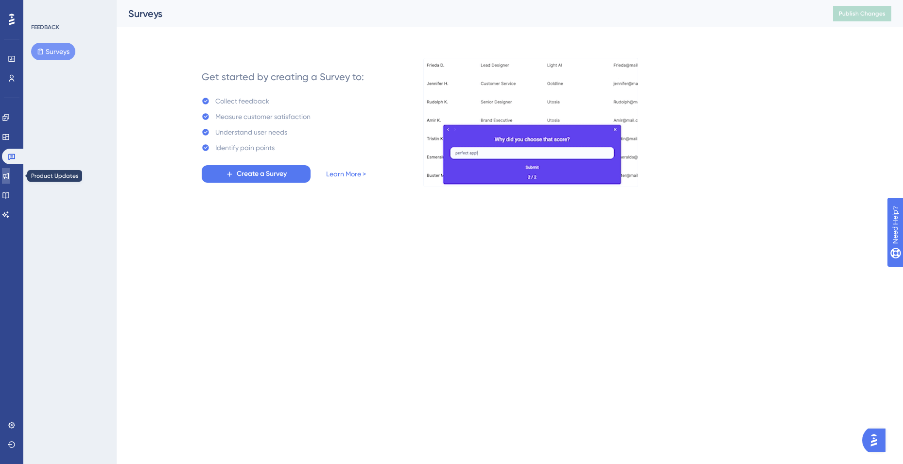
click at [10, 175] on link at bounding box center [6, 176] width 8 height 16
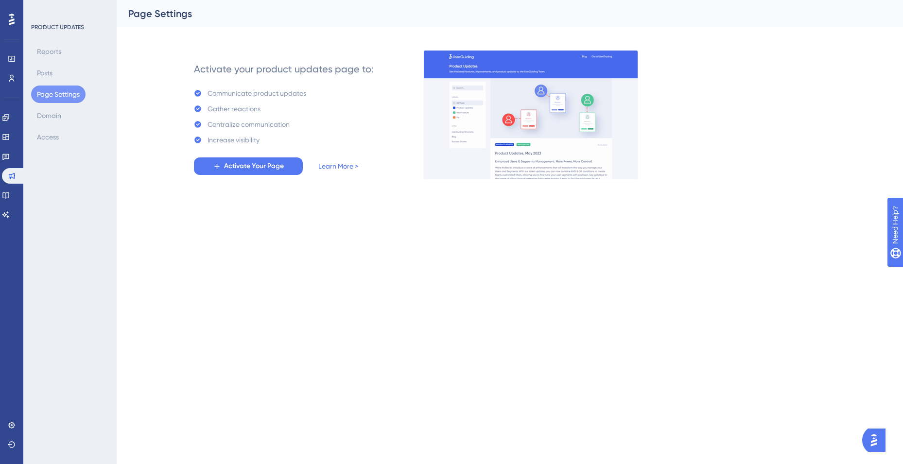
click at [52, 94] on button "Page Settings" at bounding box center [58, 94] width 54 height 17
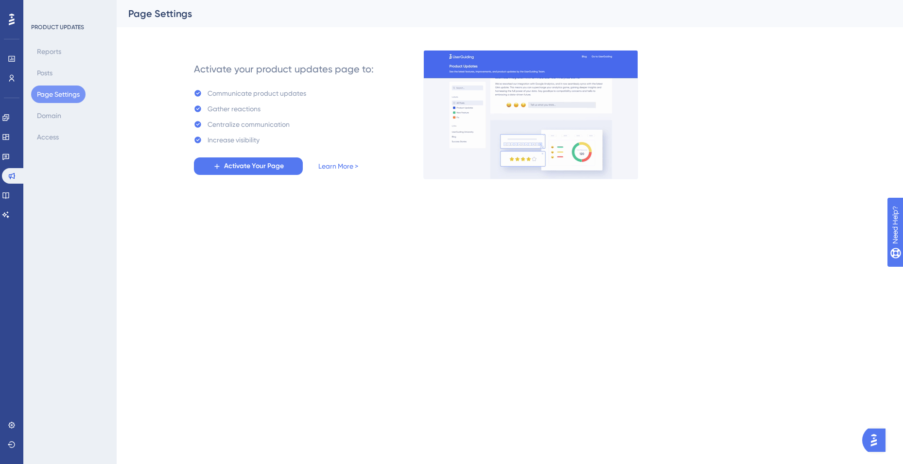
click at [51, 94] on button "Page Settings" at bounding box center [58, 94] width 54 height 17
click at [49, 84] on div "Reports Posts Page Settings Domain Access" at bounding box center [70, 94] width 79 height 103
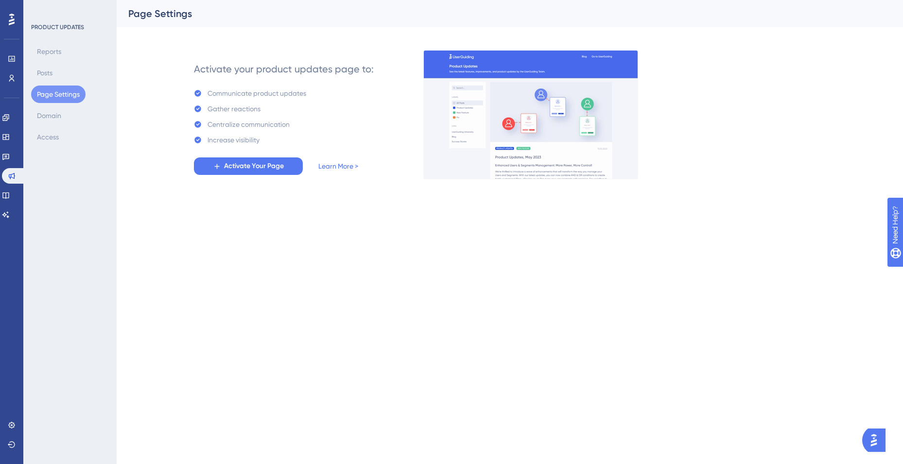
click at [7, 21] on div at bounding box center [12, 20] width 16 height 16
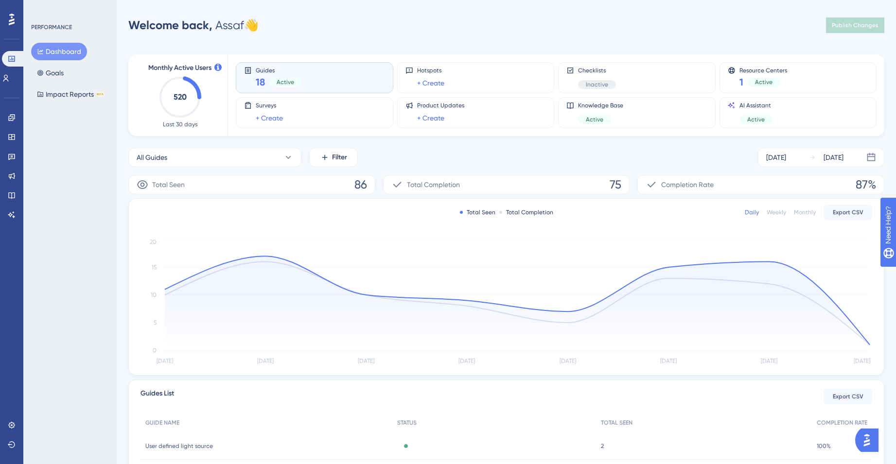
click at [7, 21] on div at bounding box center [12, 20] width 16 height 16
click at [9, 428] on icon at bounding box center [12, 425] width 8 height 8
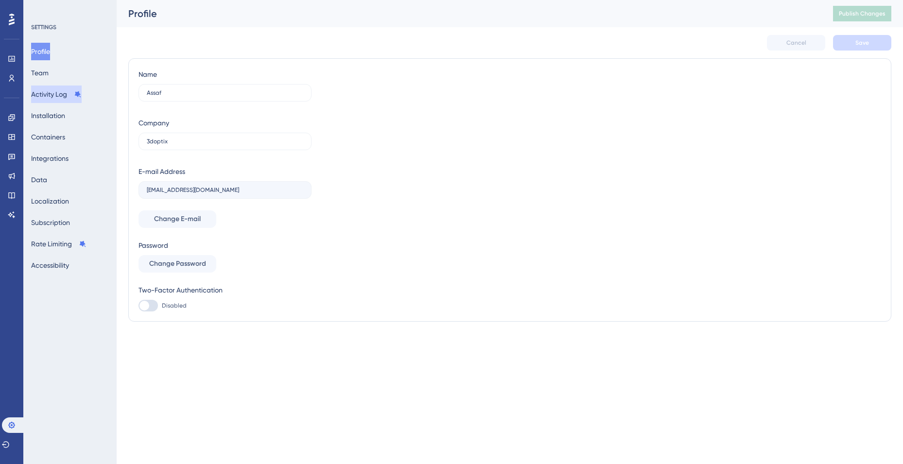
click at [52, 103] on div "Profile Team Activity Log Installation Containers Integrations Data Localizatio…" at bounding box center [70, 158] width 79 height 231
click at [52, 101] on button "Activity Log" at bounding box center [56, 94] width 51 height 17
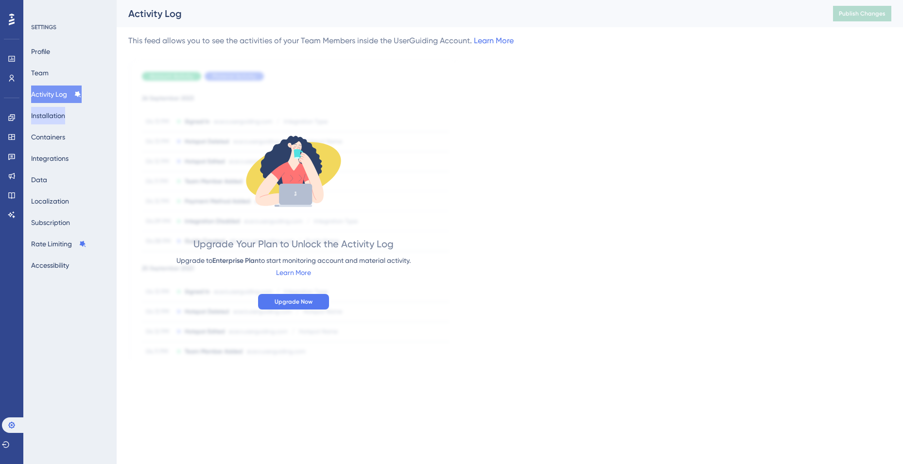
click at [54, 110] on button "Installation" at bounding box center [48, 115] width 34 height 17
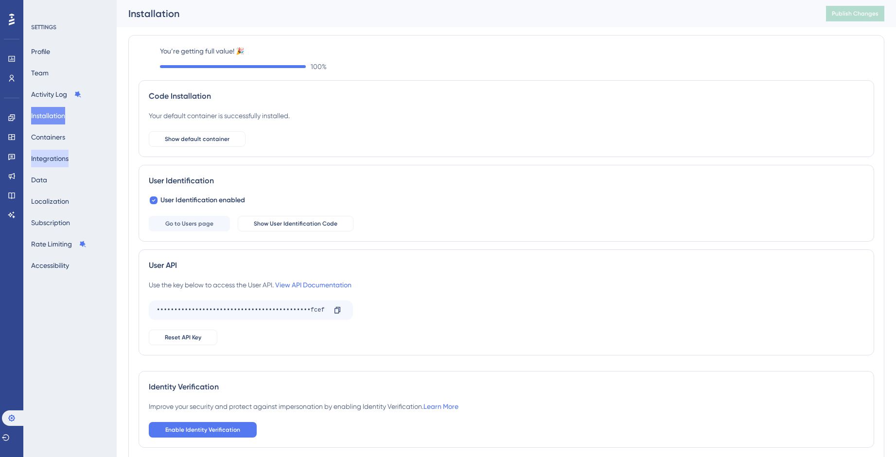
click at [55, 150] on button "Integrations" at bounding box center [49, 158] width 37 height 17
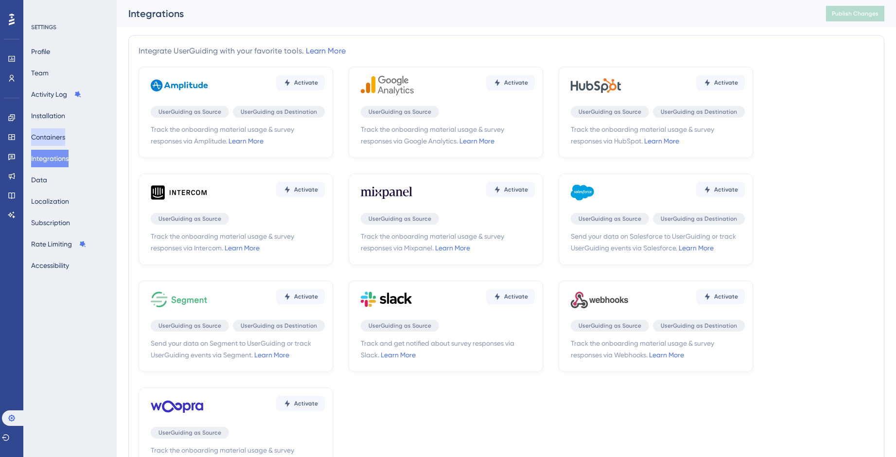
click at [58, 136] on button "Containers" at bounding box center [48, 136] width 34 height 17
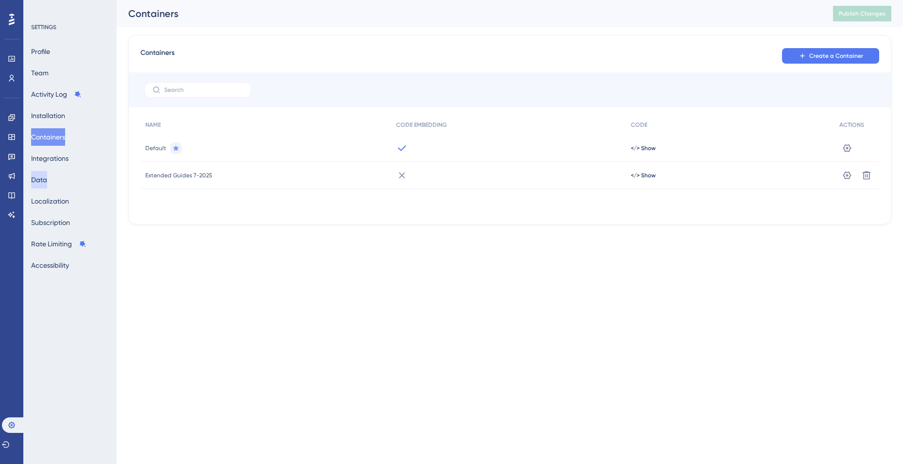
click at [47, 185] on button "Data" at bounding box center [39, 179] width 16 height 17
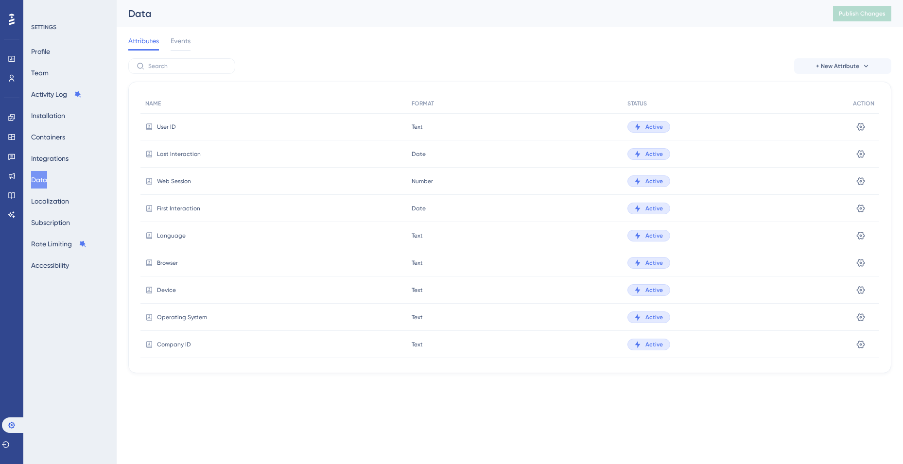
click at [169, 127] on span "User ID" at bounding box center [166, 127] width 19 height 8
click at [69, 205] on button "Localization" at bounding box center [50, 200] width 38 height 17
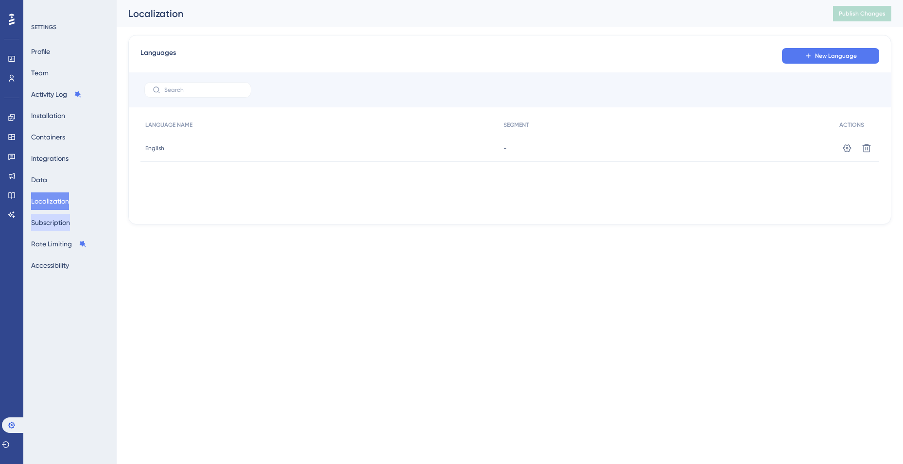
click at [70, 227] on button "Subscription" at bounding box center [50, 222] width 39 height 17
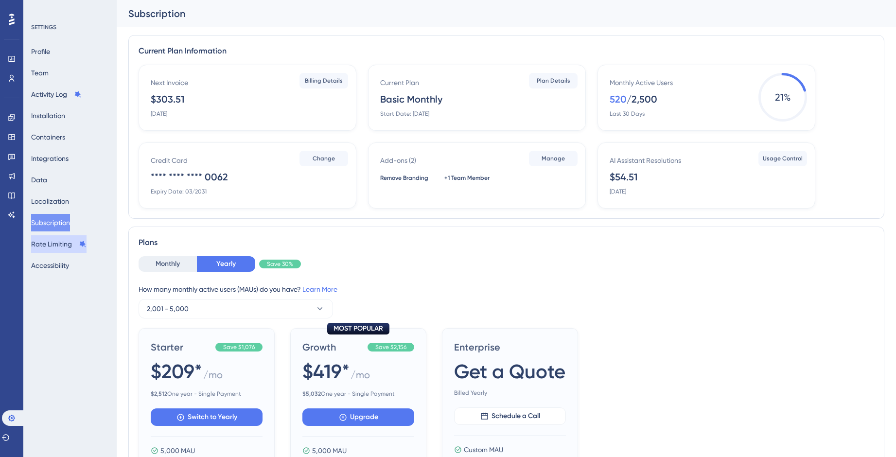
click at [53, 235] on button "Rate Limiting" at bounding box center [58, 243] width 55 height 17
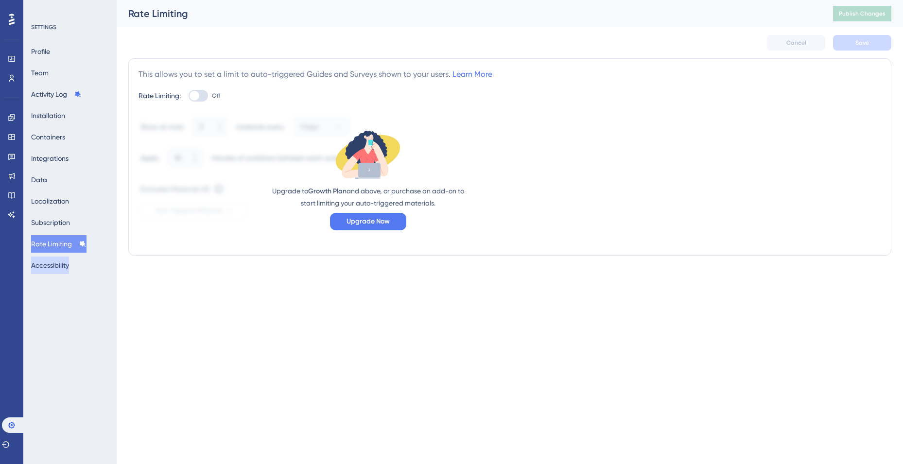
click at [57, 262] on button "Accessibility" at bounding box center [50, 265] width 38 height 17
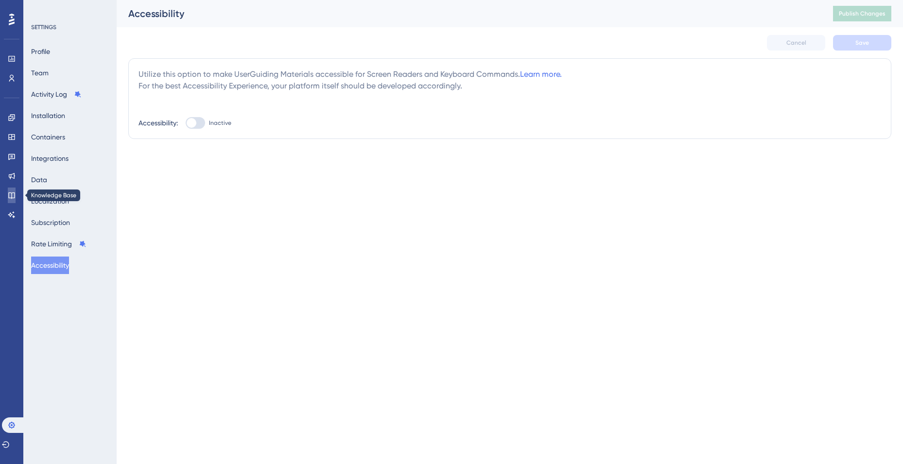
click at [8, 190] on link at bounding box center [12, 196] width 8 height 16
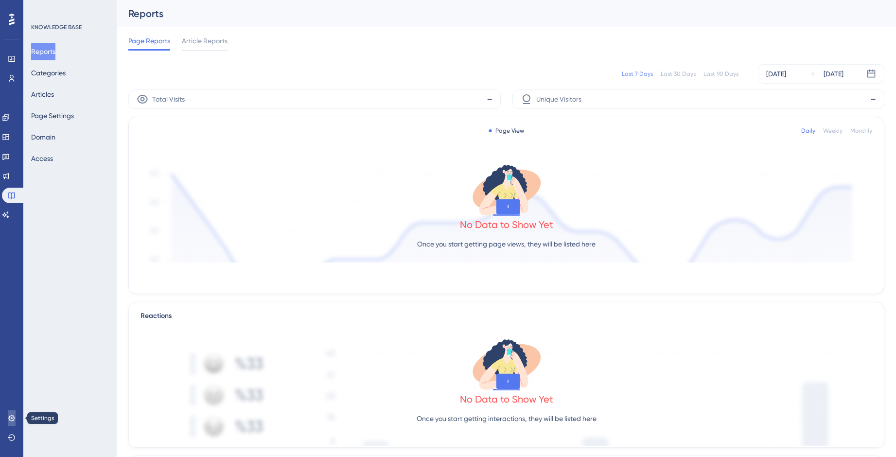
click at [11, 422] on link at bounding box center [12, 418] width 8 height 16
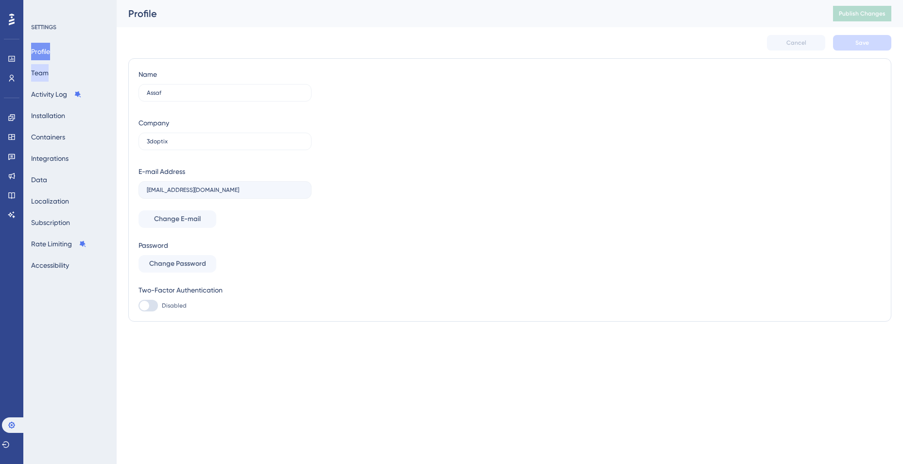
click at [48, 78] on button "Team" at bounding box center [39, 72] width 17 height 17
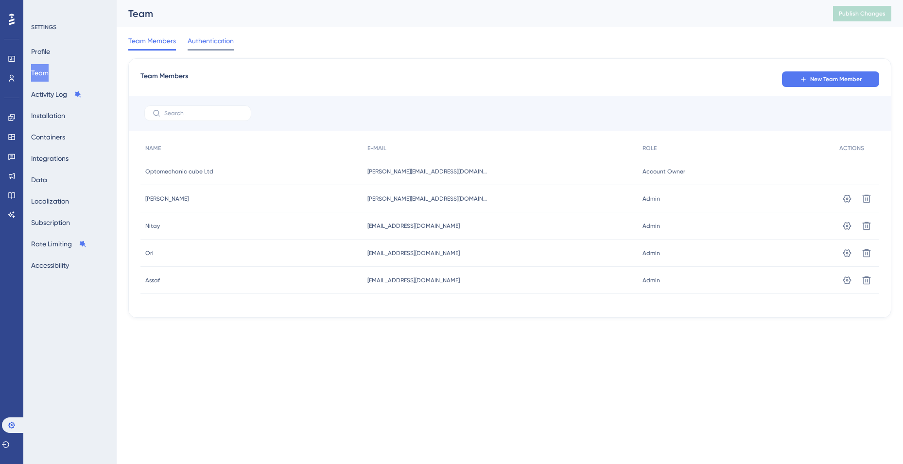
click at [205, 34] on div "Team Members Authentication" at bounding box center [509, 42] width 763 height 31
click at [206, 35] on span "Authentication" at bounding box center [211, 41] width 46 height 12
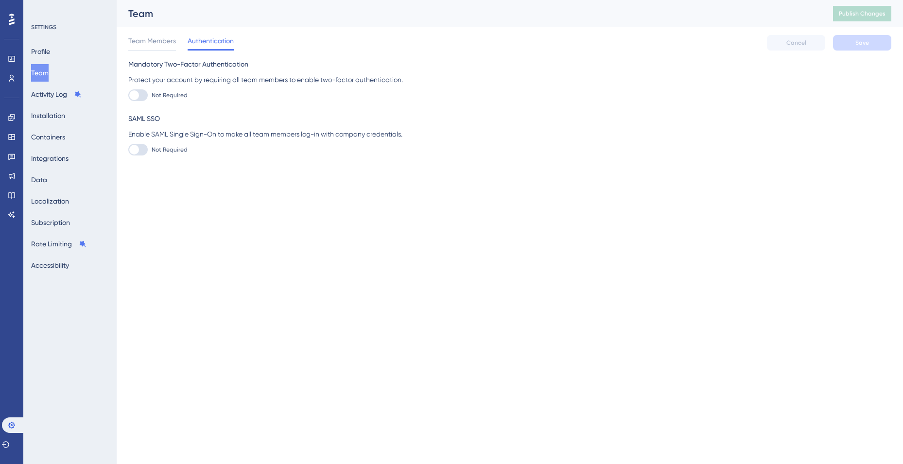
click at [651, 0] on html "Performance Users Engagement Widgets Feedback Product Updates Knowledge Base AI…" at bounding box center [451, 0] width 903 height 0
click at [45, 57] on button "Profile" at bounding box center [40, 51] width 19 height 17
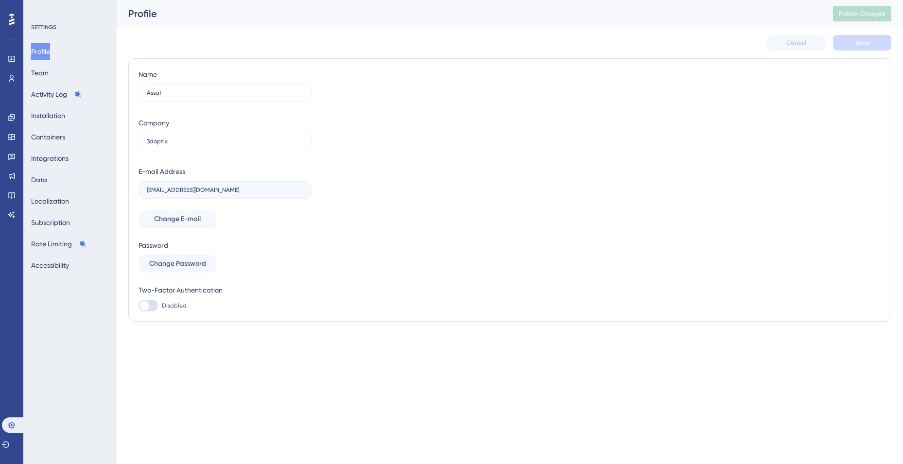
click at [24, 63] on div "SETTINGS Profile Team Activity Log Installation Containers Integrations Data Lo…" at bounding box center [69, 232] width 93 height 464
click at [13, 57] on icon at bounding box center [12, 59] width 8 height 8
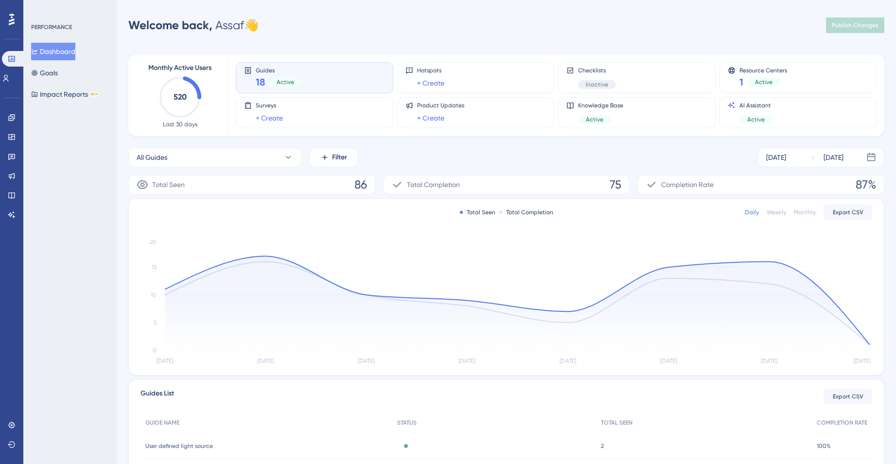
click at [302, 78] on div "Guides 18 Active" at bounding box center [314, 78] width 141 height 22
click at [747, 85] on div "Active" at bounding box center [763, 82] width 33 height 9
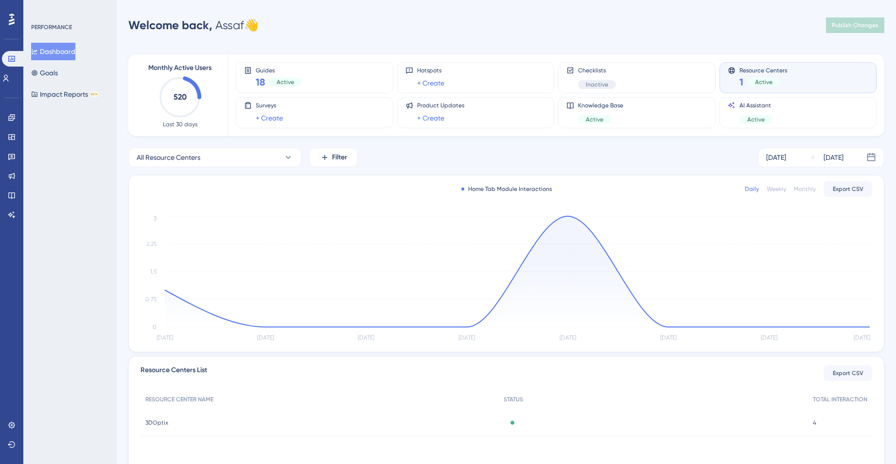
click at [168, 95] on icon "520" at bounding box center [179, 97] width 43 height 43
click at [184, 93] on text "520" at bounding box center [180, 96] width 13 height 9
click at [184, 73] on span "Monthly Active Users" at bounding box center [179, 68] width 63 height 12
click at [58, 79] on button "Goals" at bounding box center [44, 72] width 27 height 17
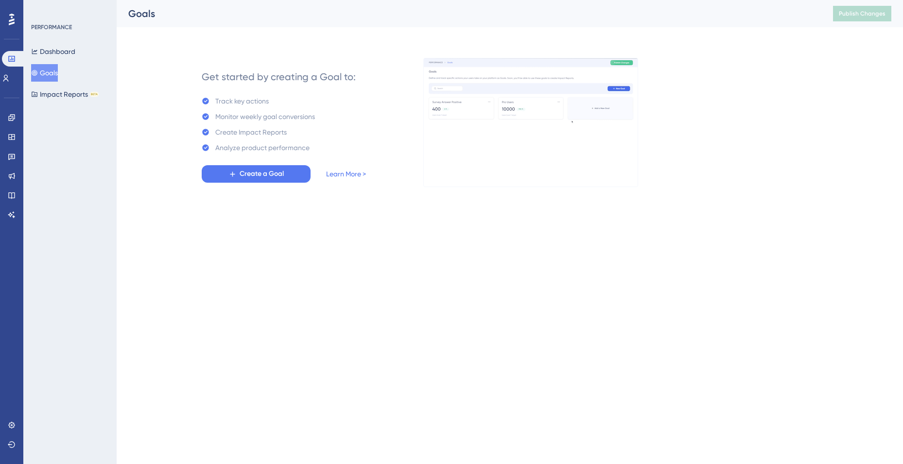
click at [10, 92] on div "Engagement Widgets Feedback Product Updates Knowledge Base AI Assistant" at bounding box center [12, 154] width 16 height 137
click at [10, 84] on link at bounding box center [6, 78] width 8 height 16
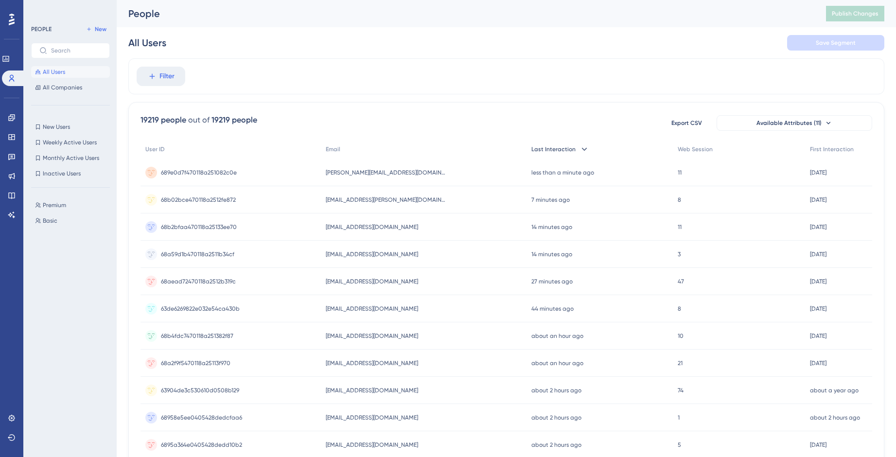
click at [541, 148] on span "Last Interaction" at bounding box center [553, 149] width 44 height 8
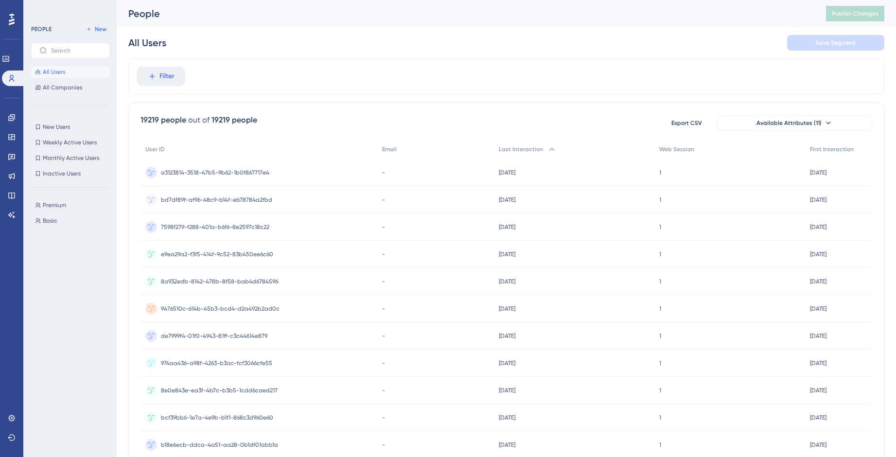
click at [547, 160] on div "2 years ago 07 May 2023, 17:29" at bounding box center [574, 172] width 160 height 27
click at [553, 149] on icon at bounding box center [552, 149] width 10 height 10
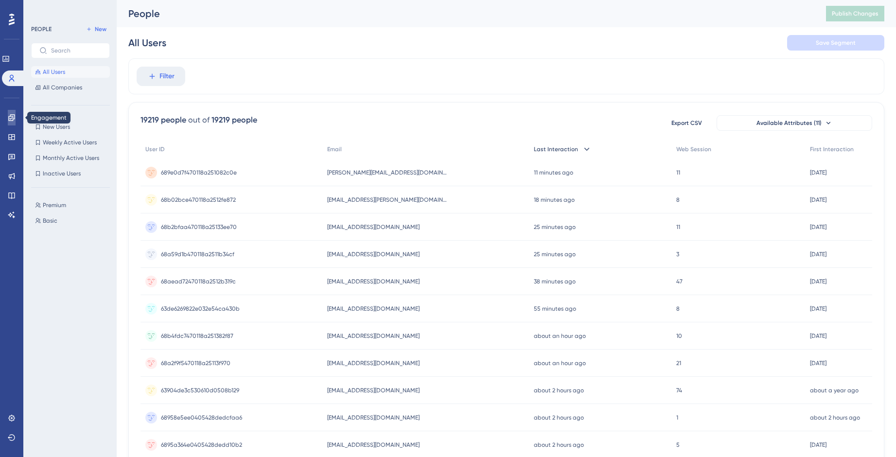
click at [16, 118] on link at bounding box center [12, 118] width 8 height 16
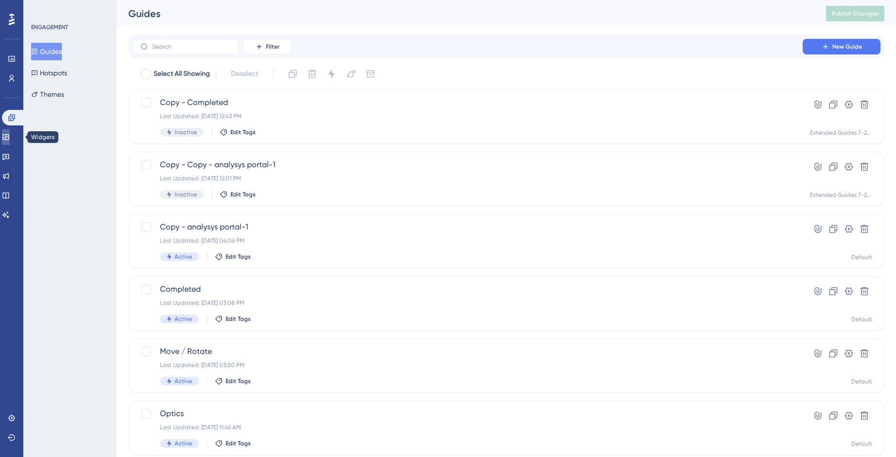
click at [10, 138] on link at bounding box center [6, 137] width 8 height 16
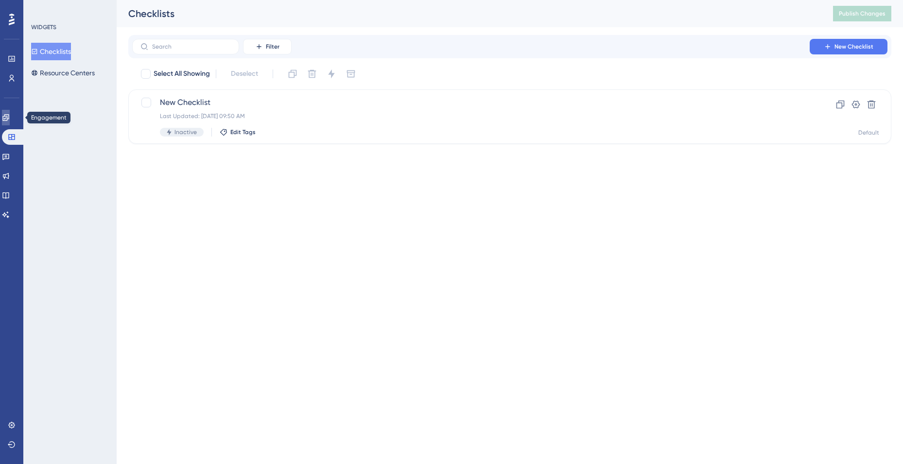
click at [10, 115] on link at bounding box center [6, 118] width 8 height 16
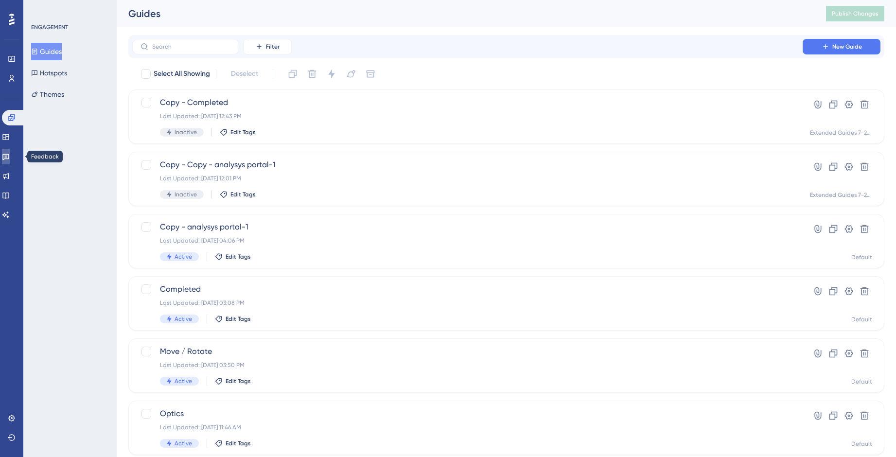
click at [9, 154] on icon at bounding box center [5, 157] width 7 height 6
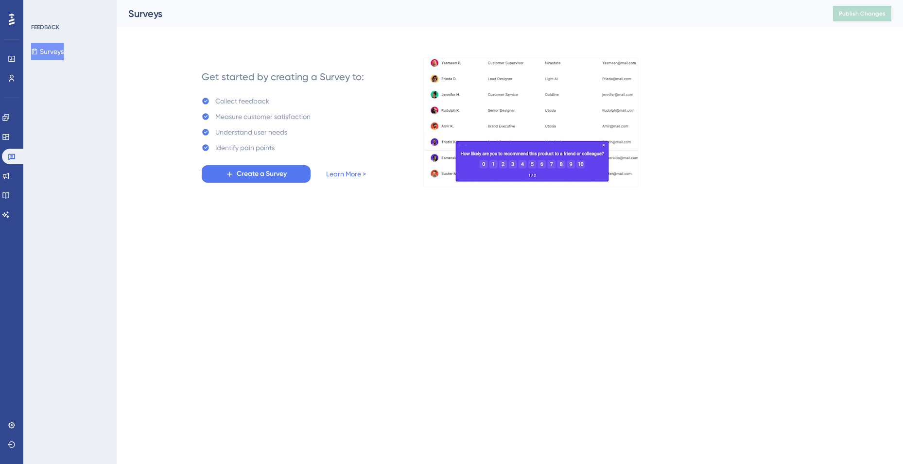
click at [14, 146] on div "Engagement Widgets Feedback Product Updates Knowledge Base AI Assistant" at bounding box center [11, 166] width 19 height 113
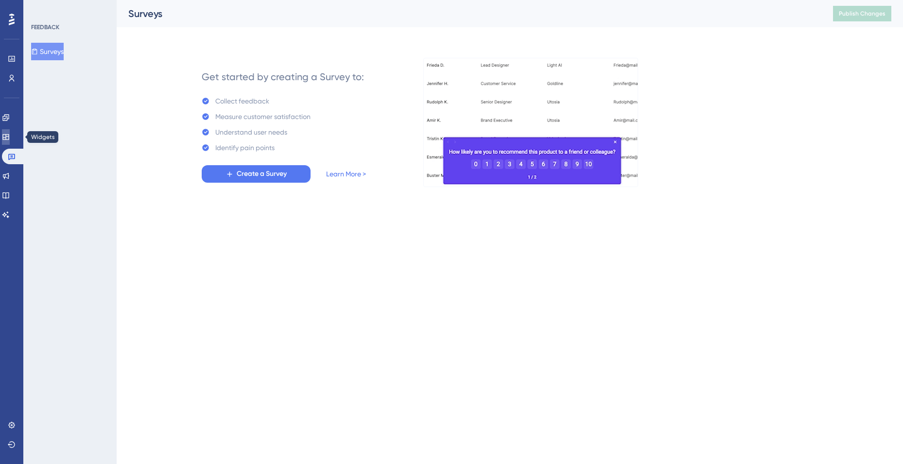
click at [10, 141] on link at bounding box center [6, 137] width 8 height 16
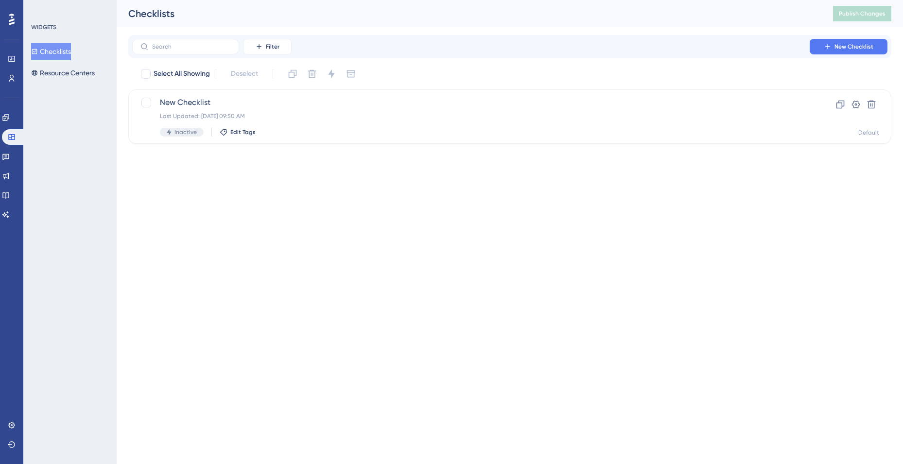
click at [11, 185] on div "Engagement Widgets Feedback Product Updates Knowledge Base AI Assistant" at bounding box center [11, 166] width 19 height 113
click at [10, 180] on link at bounding box center [6, 176] width 8 height 16
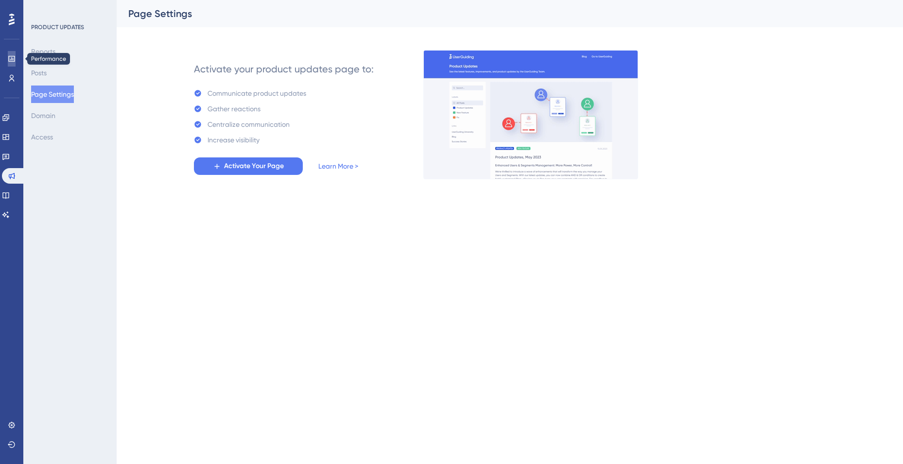
click at [15, 62] on icon at bounding box center [12, 59] width 8 height 8
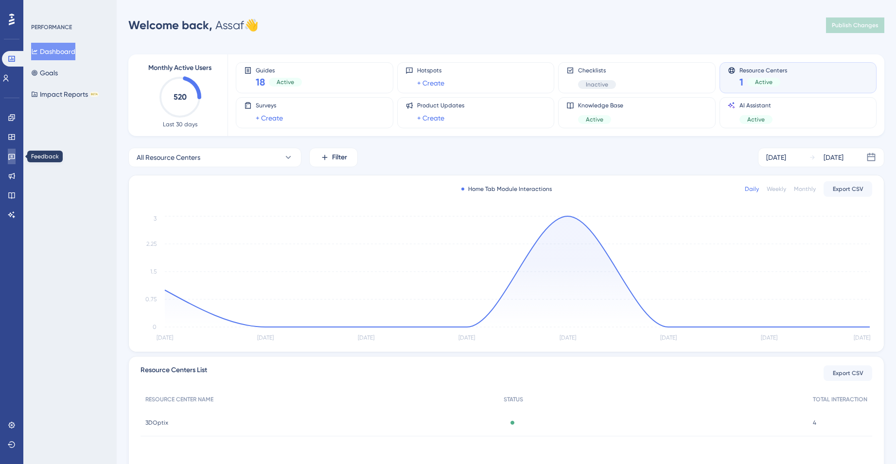
click at [10, 155] on icon at bounding box center [12, 157] width 8 height 8
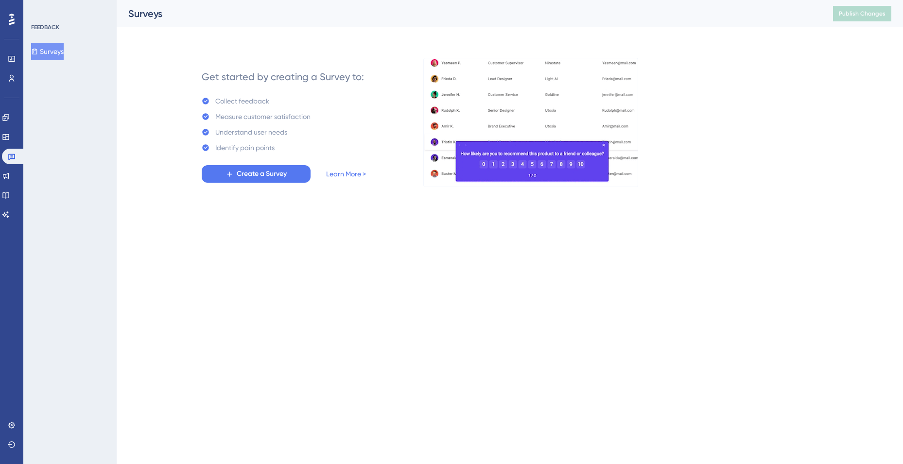
click at [4, 126] on div "Engagement Widgets Feedback Product Updates Knowledge Base AI Assistant" at bounding box center [11, 166] width 19 height 113
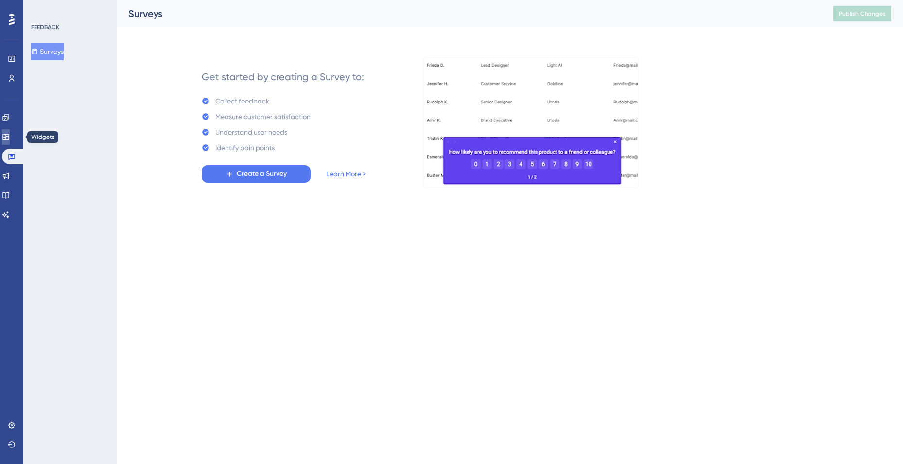
click at [9, 136] on icon at bounding box center [6, 137] width 8 height 8
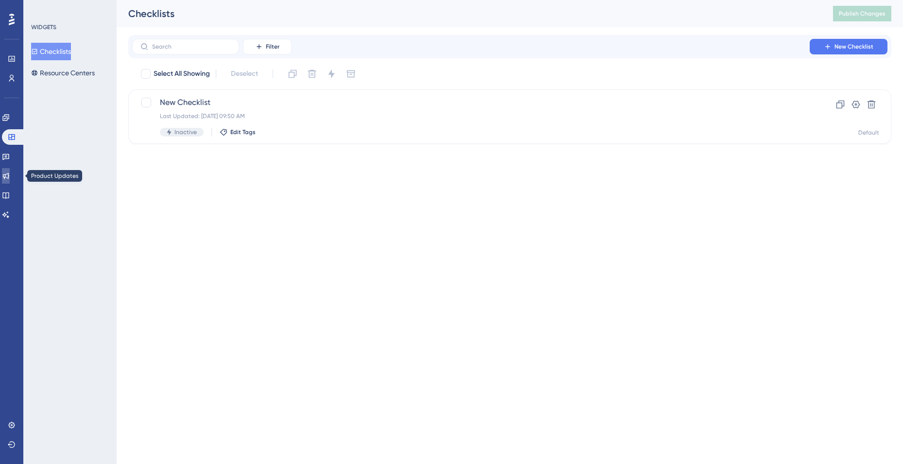
click at [10, 174] on icon at bounding box center [6, 176] width 8 height 8
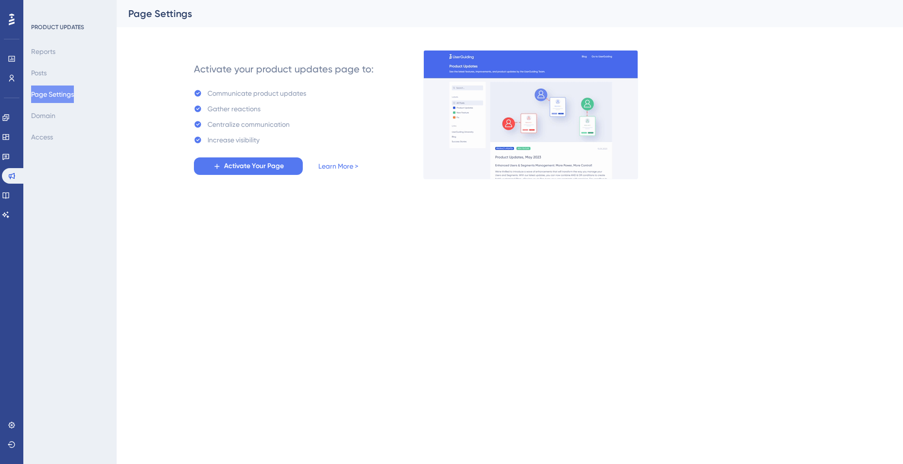
click at [50, 86] on button "Page Settings" at bounding box center [52, 94] width 43 height 17
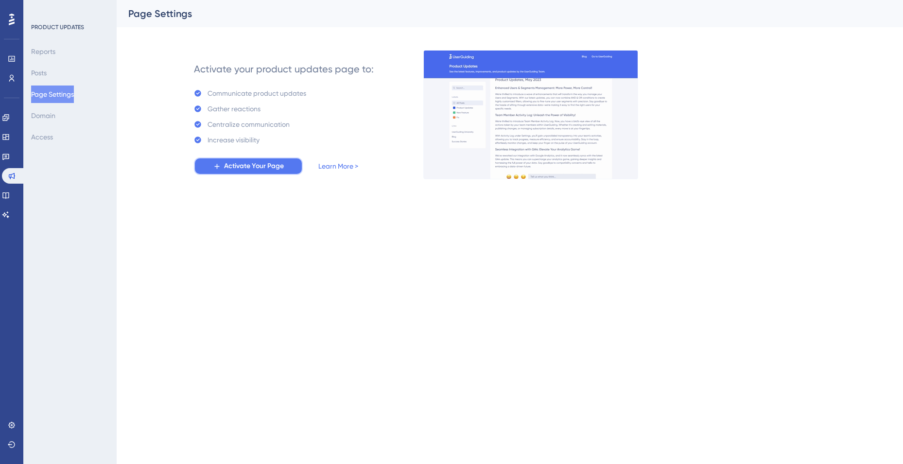
click at [247, 161] on span "Activate Your Page" at bounding box center [254, 166] width 60 height 12
click at [248, 167] on span "Activate Your Page" at bounding box center [254, 166] width 60 height 12
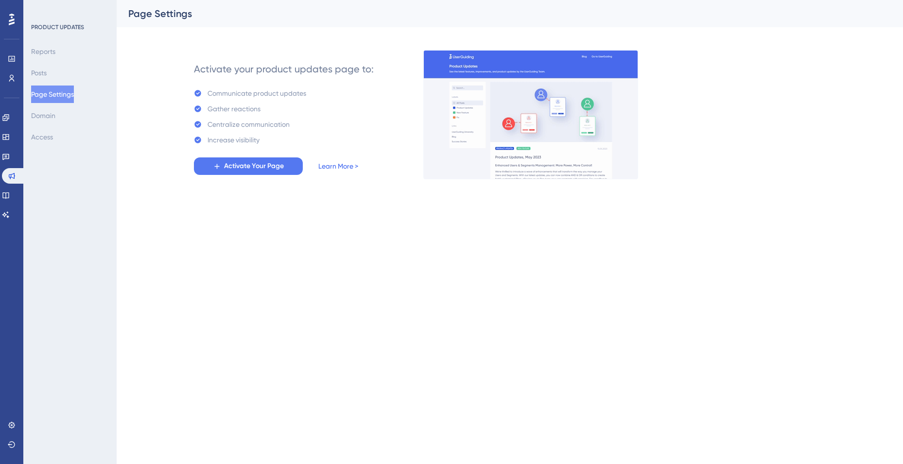
click at [331, 165] on link "Learn More >" at bounding box center [338, 166] width 40 height 12
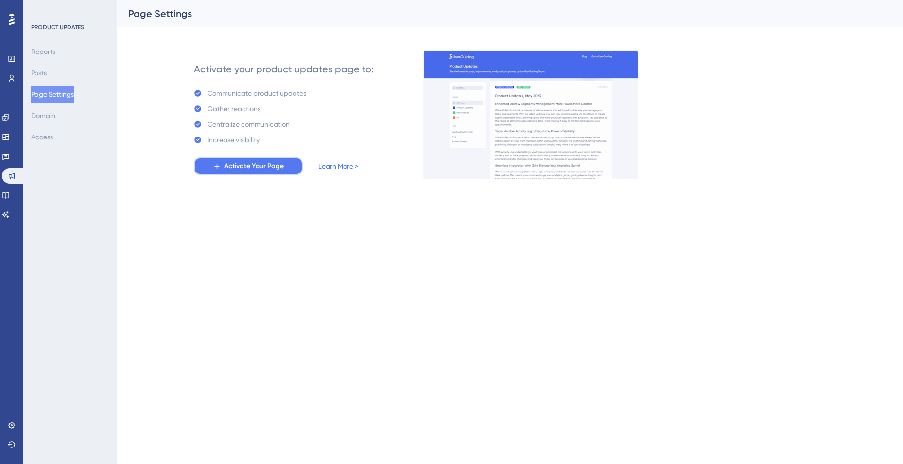
click at [241, 169] on span "Activate Your Page" at bounding box center [254, 166] width 60 height 12
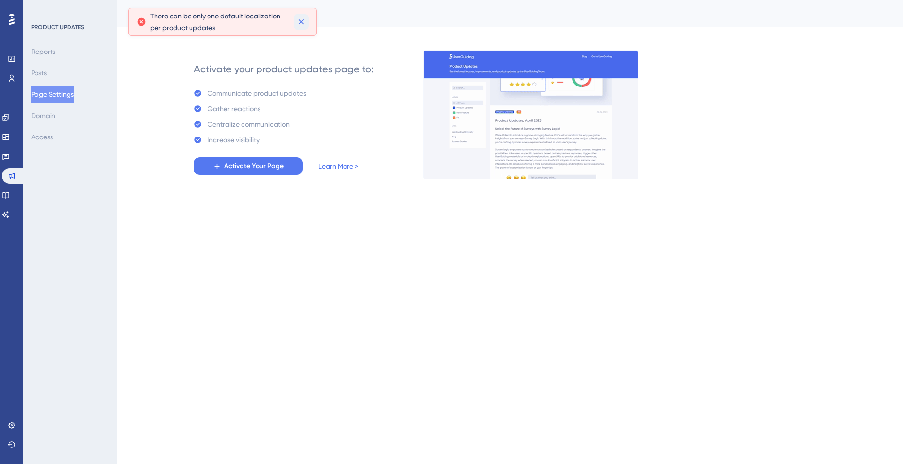
click at [300, 23] on icon at bounding box center [300, 21] width 5 height 5
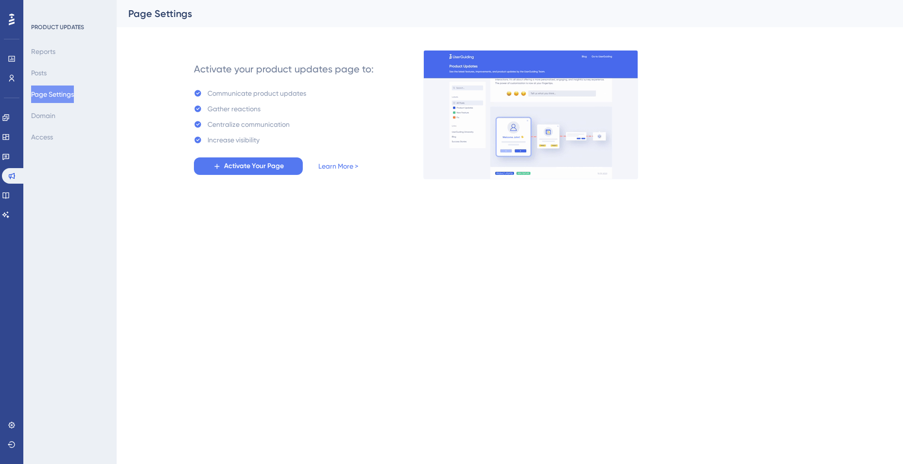
click at [277, 175] on div "Activate your product updates page to: Communicate product updates Gather react…" at bounding box center [283, 115] width 241 height 128
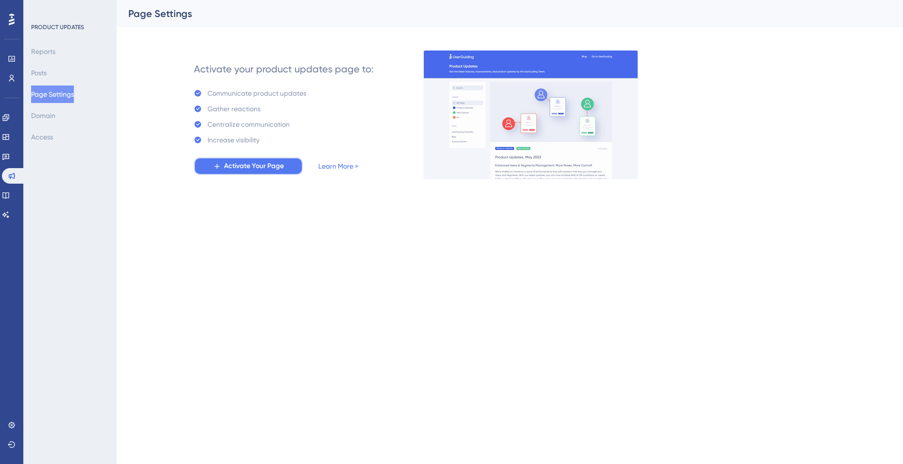
click at [277, 172] on button "Activate Your Page" at bounding box center [248, 165] width 109 height 17
